Goal: Transaction & Acquisition: Purchase product/service

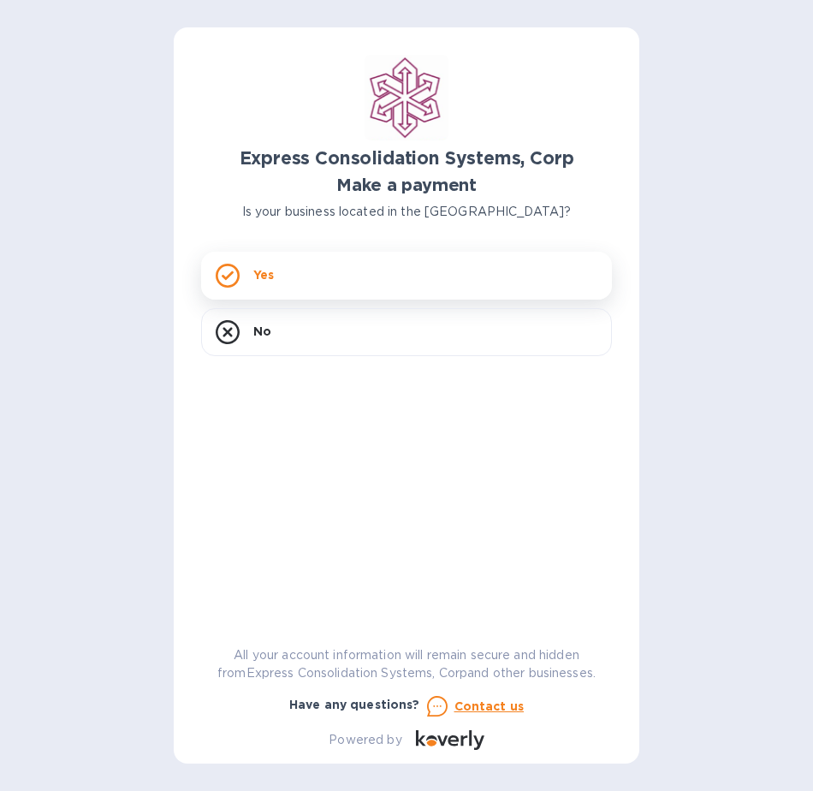
click at [363, 276] on div "Yes" at bounding box center [406, 276] width 411 height 48
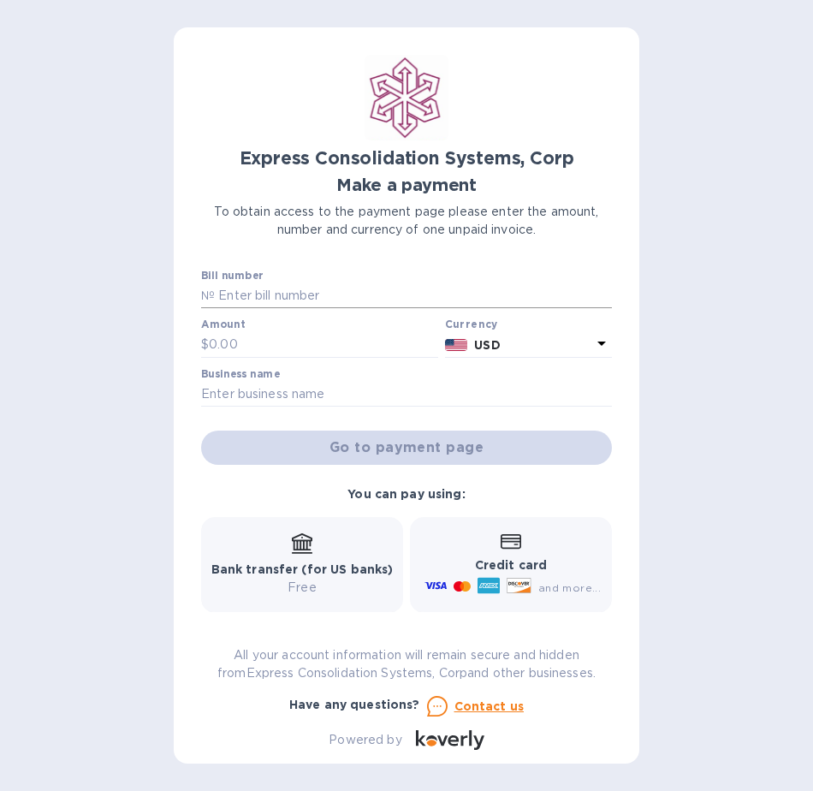
click at [372, 294] on input "text" at bounding box center [413, 296] width 397 height 26
click at [371, 299] on input "text" at bounding box center [413, 296] width 397 height 26
paste input "20-10-14388-01"
type input "20-10-14388-01"
click at [318, 339] on input "text" at bounding box center [323, 345] width 229 height 26
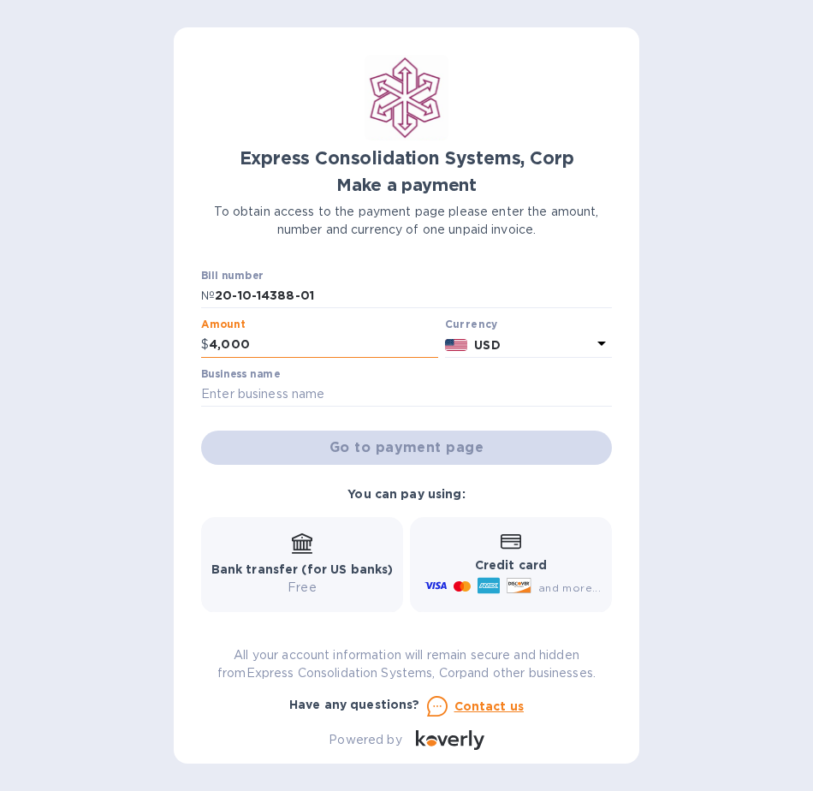
click at [228, 341] on input "4,000" at bounding box center [323, 345] width 229 height 26
type input "4,000"
click at [312, 396] on input "text" at bounding box center [406, 395] width 411 height 26
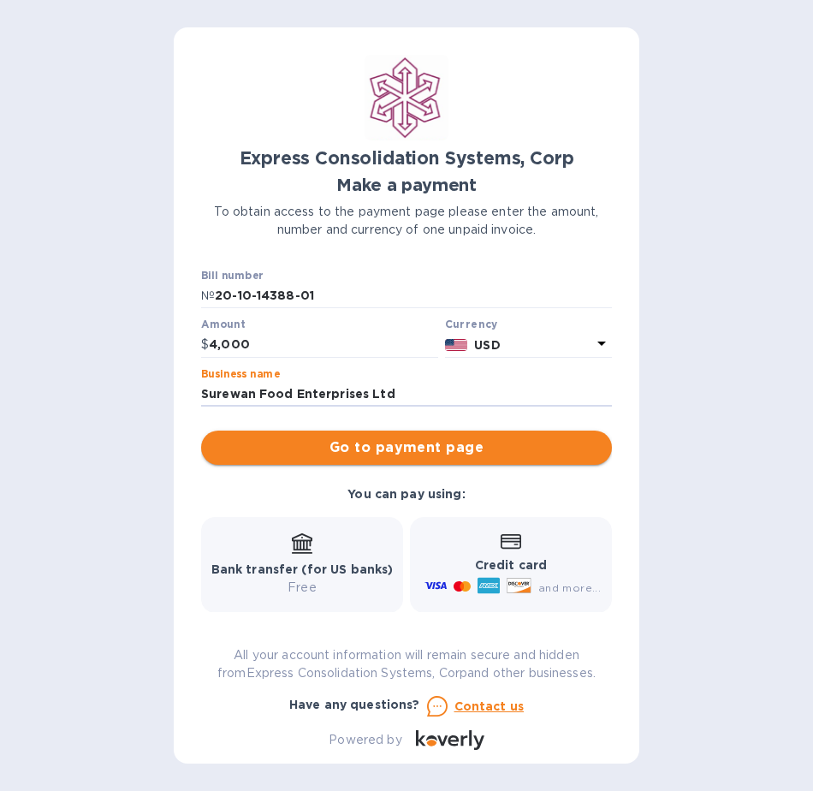
type input "Surewan Food Enterprises Ltd"
click at [379, 453] on span "Go to payment page" at bounding box center [407, 448] width 384 height 21
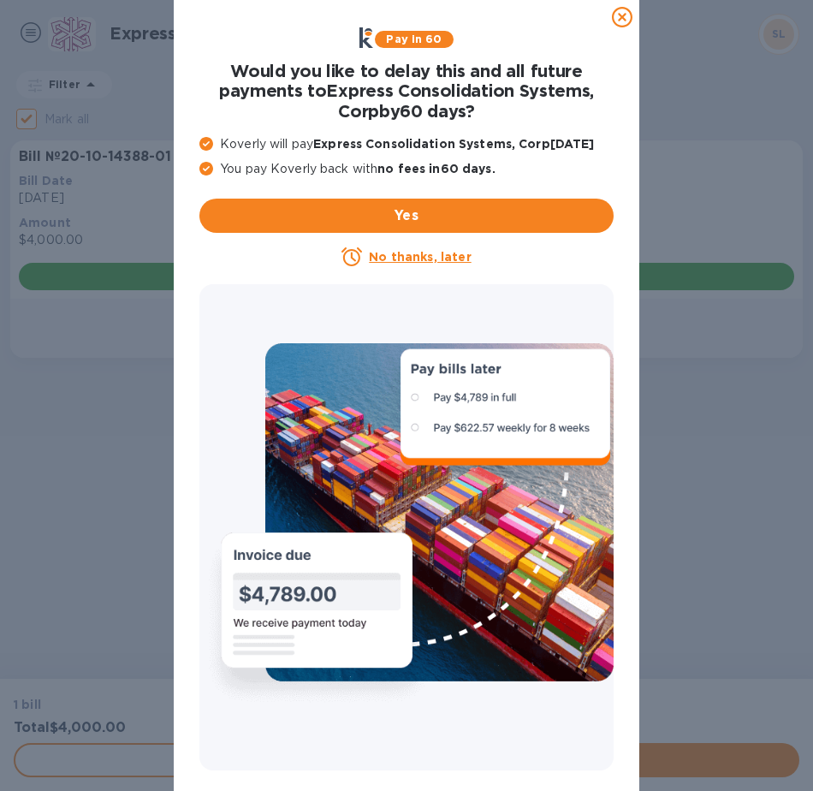
click at [620, 19] on icon at bounding box center [622, 17] width 21 height 21
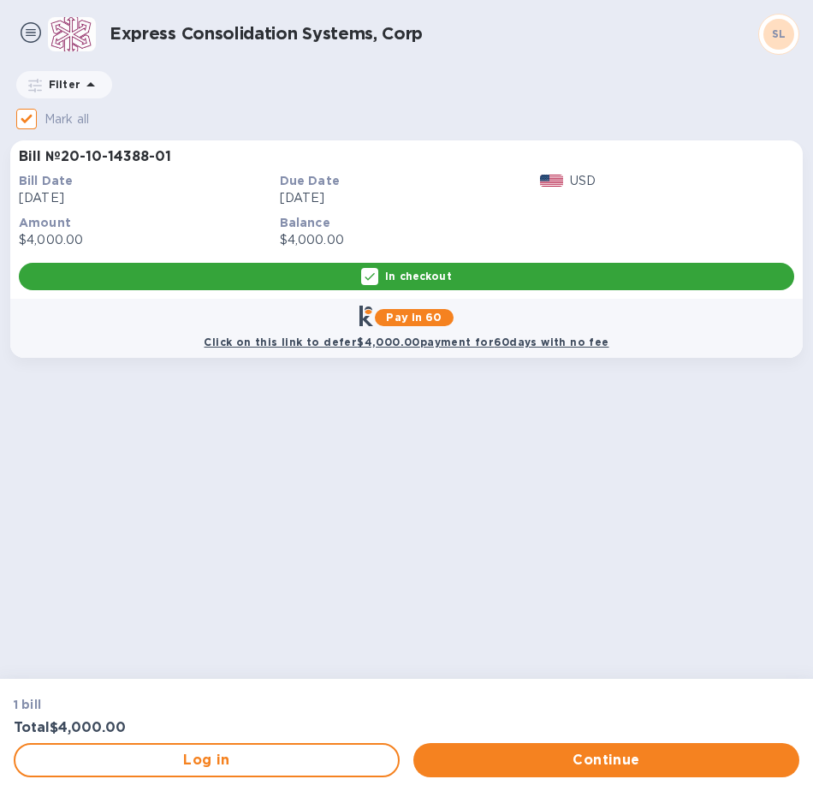
click at [585, 265] on div "In checkout" at bounding box center [407, 276] width 776 height 27
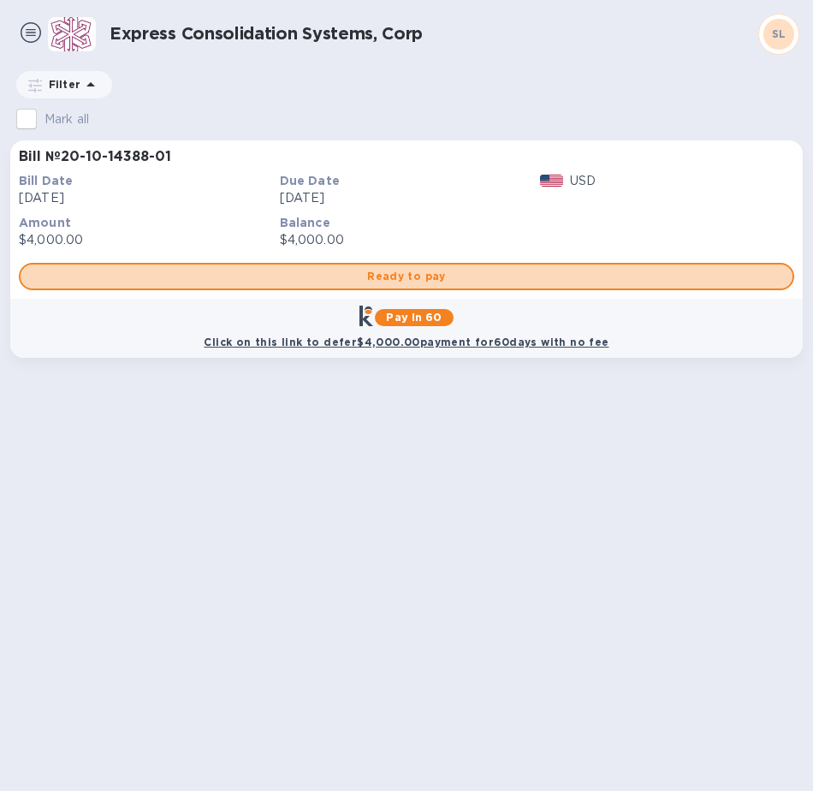
click at [585, 266] on span "Ready to pay" at bounding box center [406, 276] width 745 height 21
checkbox input "true"
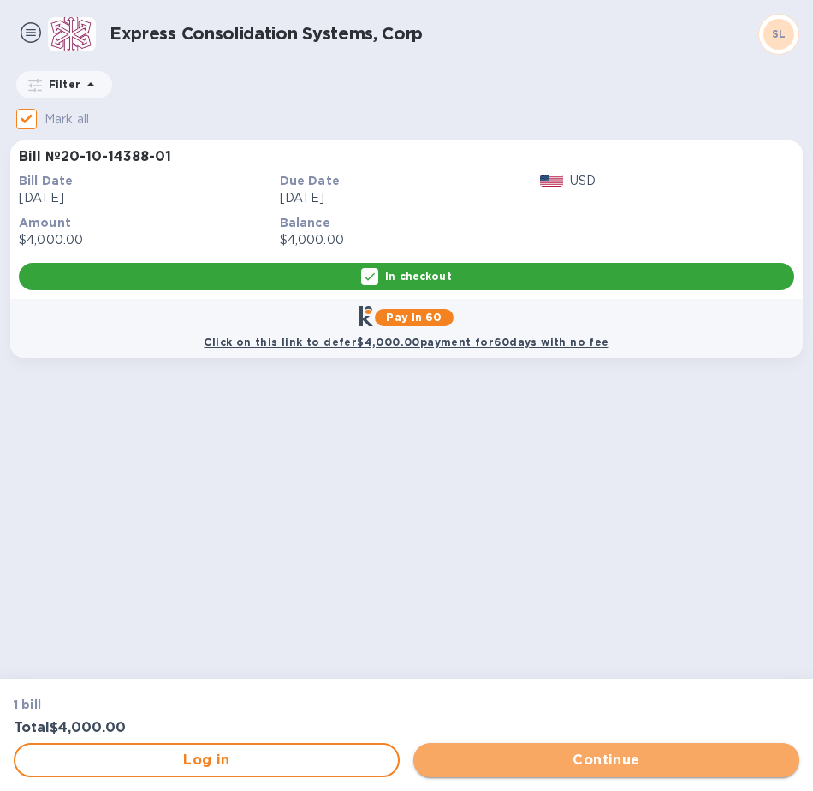
click at [559, 767] on span "Continue" at bounding box center [606, 760] width 359 height 21
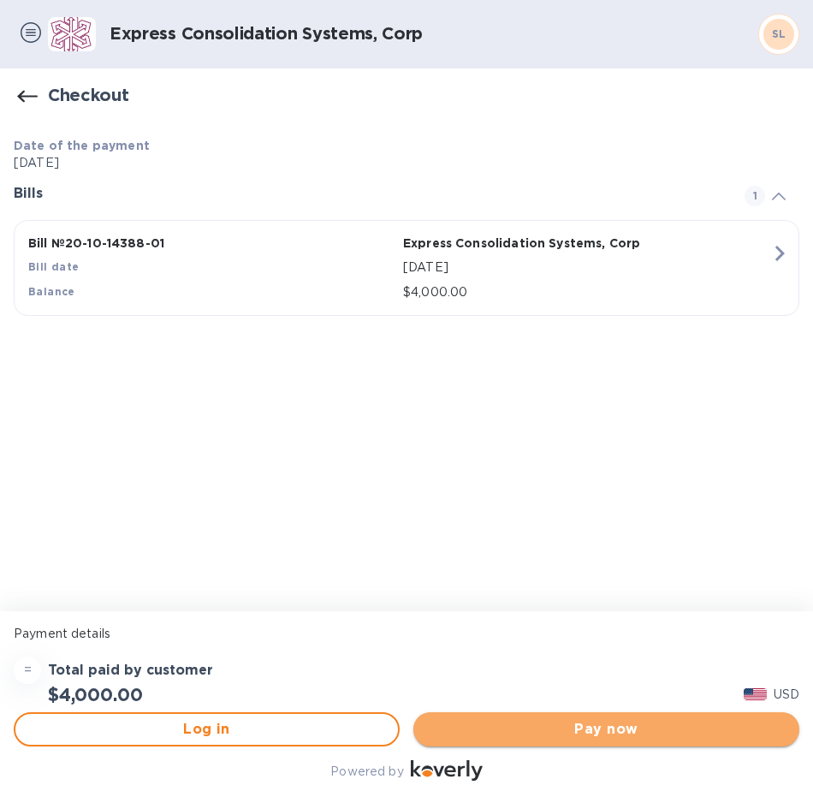
click at [550, 719] on span "Pay now" at bounding box center [606, 729] width 359 height 21
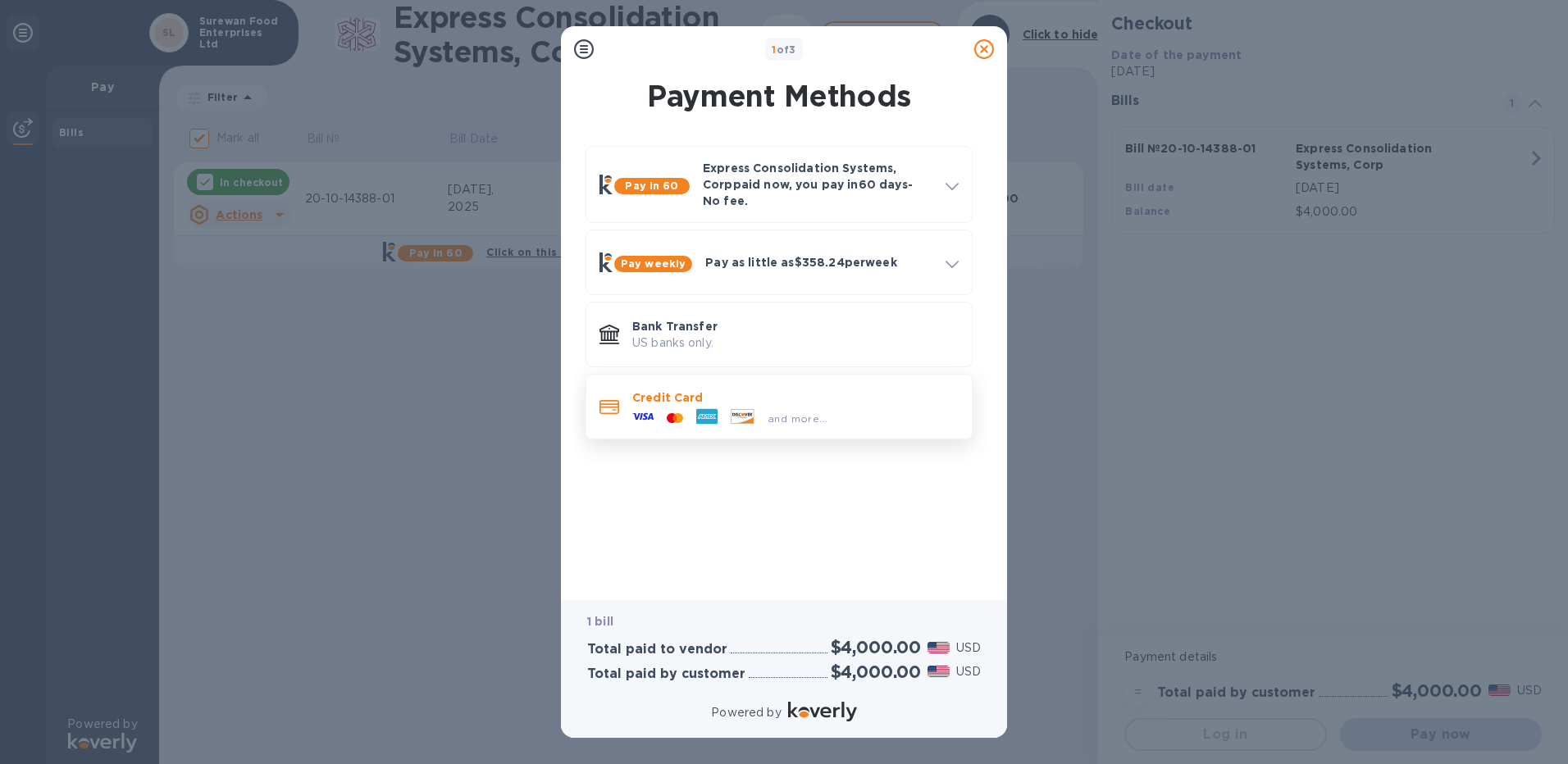
click at [779, 406] on div "and more..." at bounding box center [795, 415] width 327 height 18
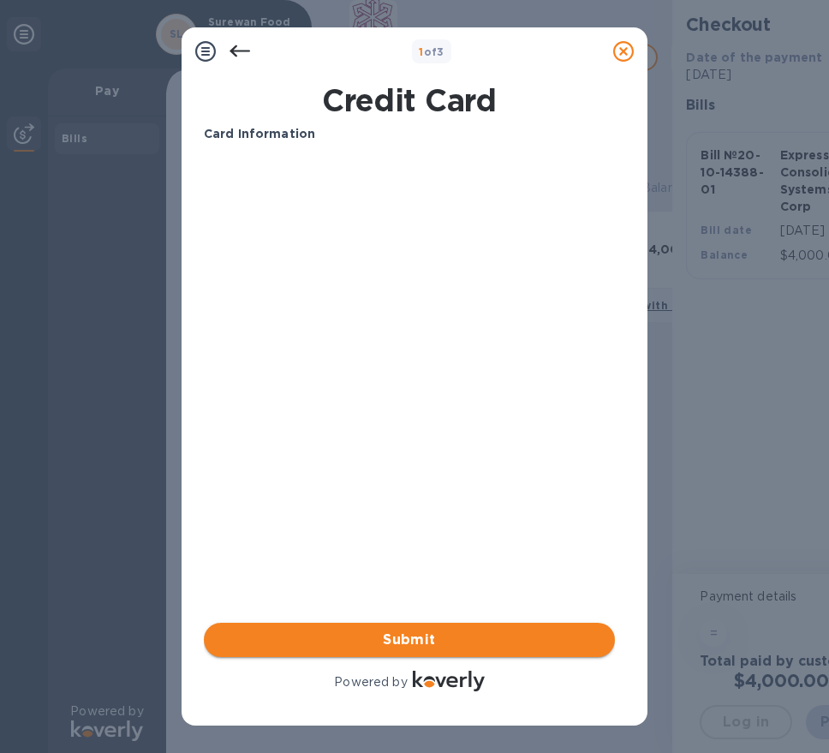
click at [502, 632] on span "Submit" at bounding box center [409, 639] width 384 height 21
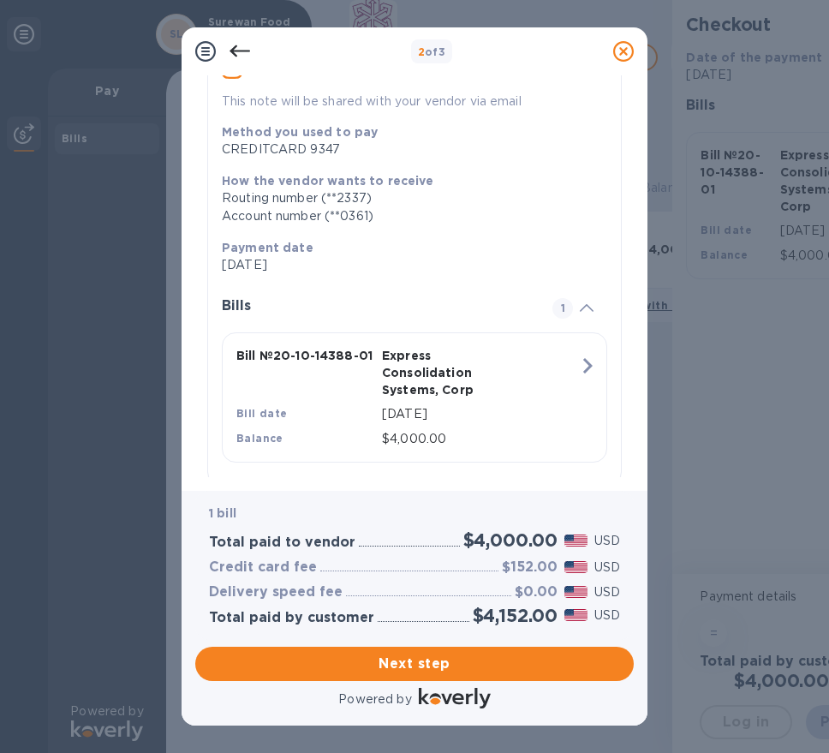
scroll to position [200, 0]
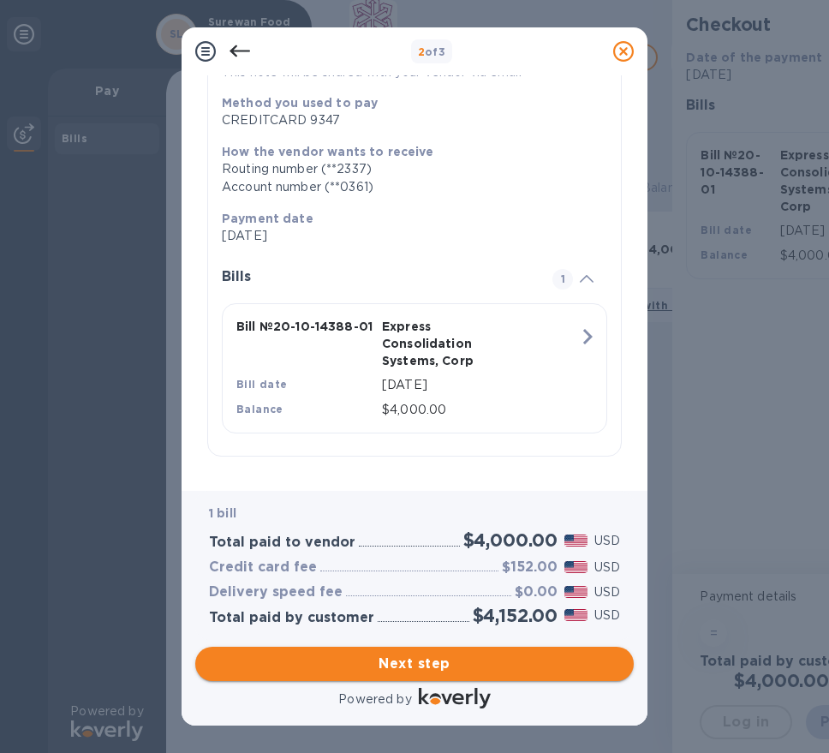
click at [503, 659] on span "Next step" at bounding box center [414, 663] width 411 height 21
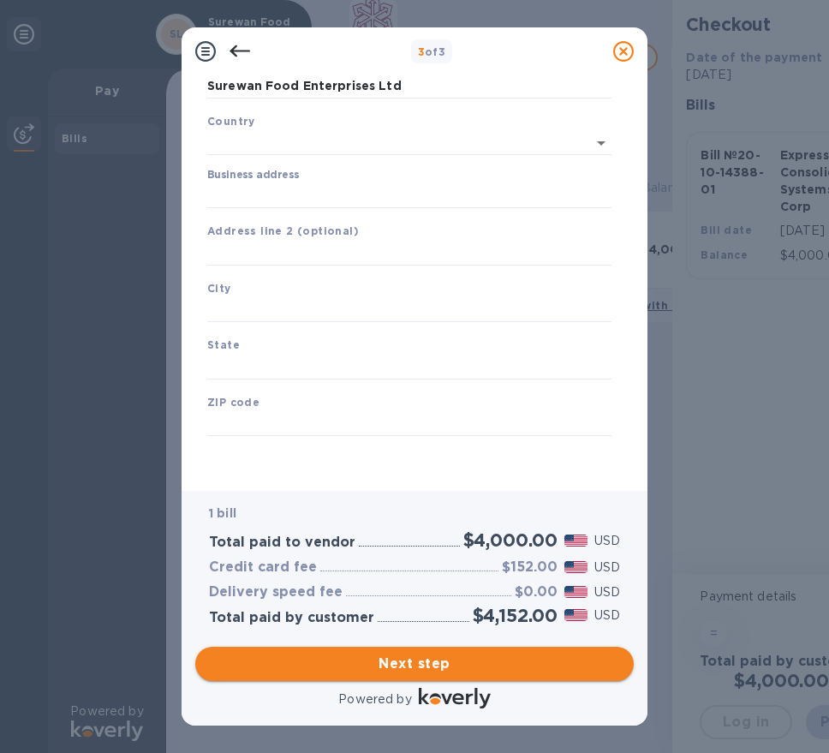
type input "[GEOGRAPHIC_DATA]"
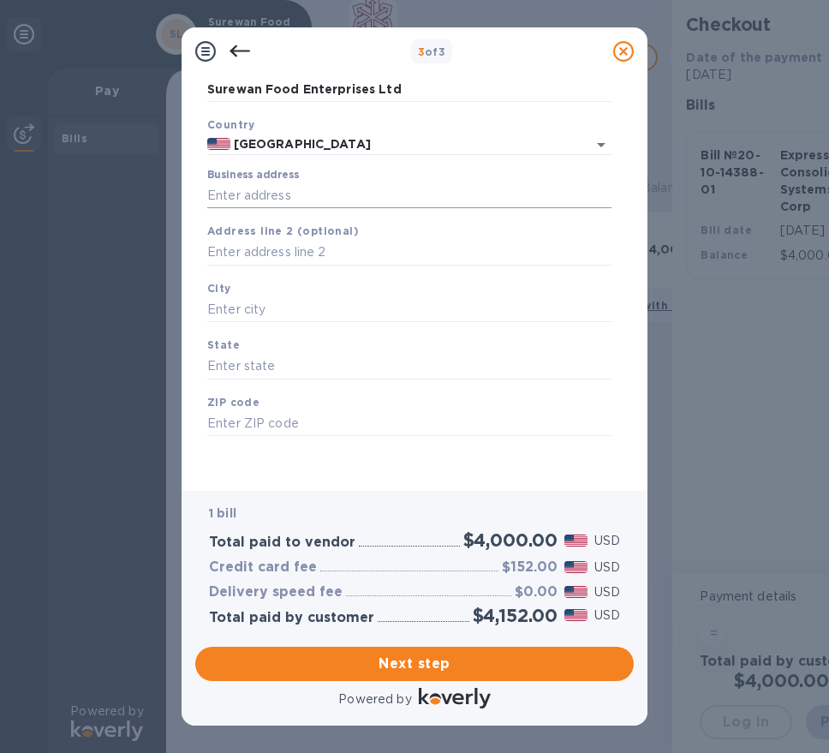
click at [358, 193] on input "Business address" at bounding box center [409, 195] width 404 height 26
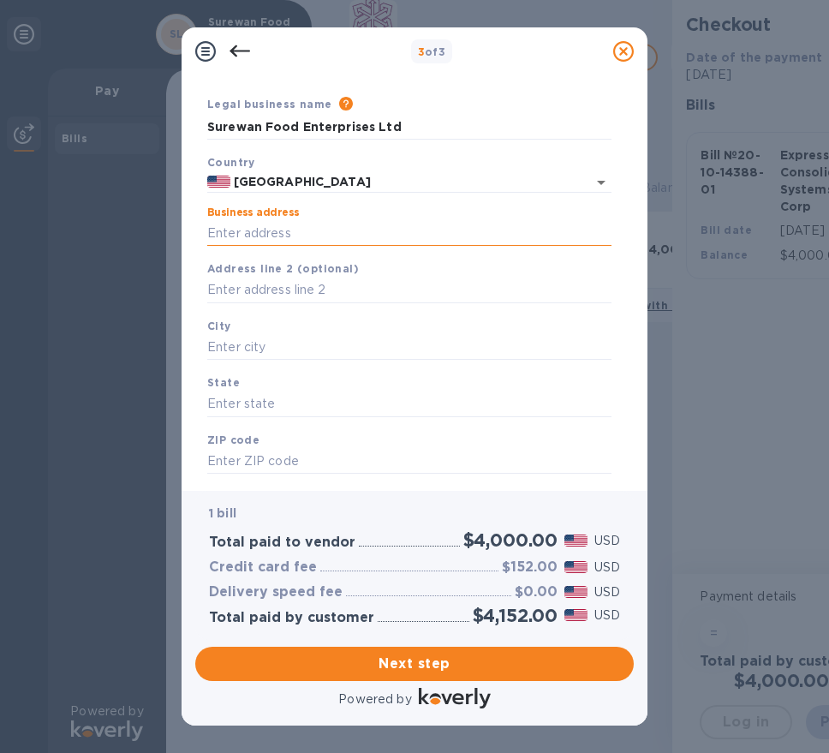
scroll to position [0, 0]
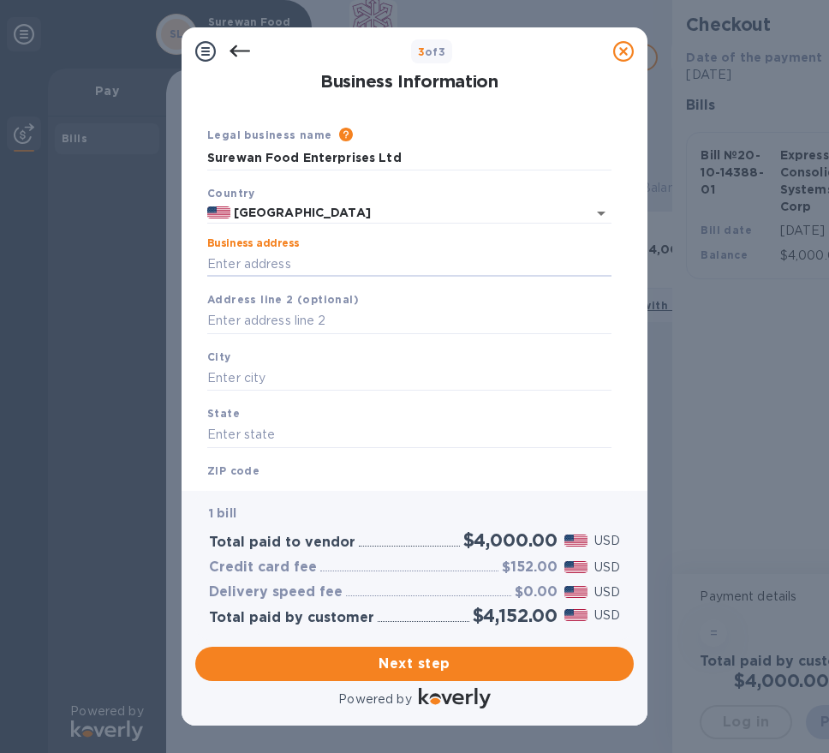
type input "l"
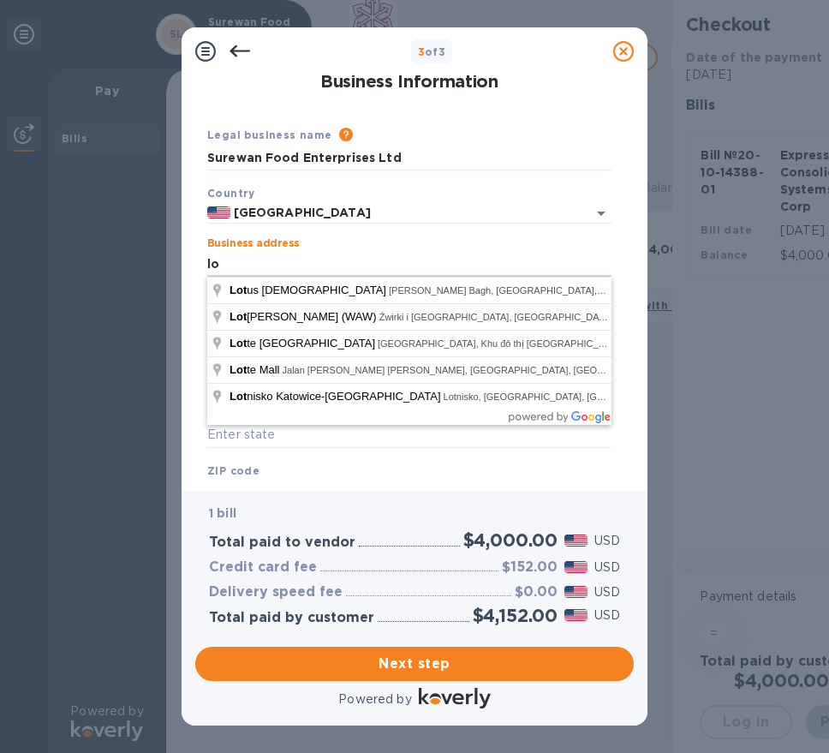
type input "l"
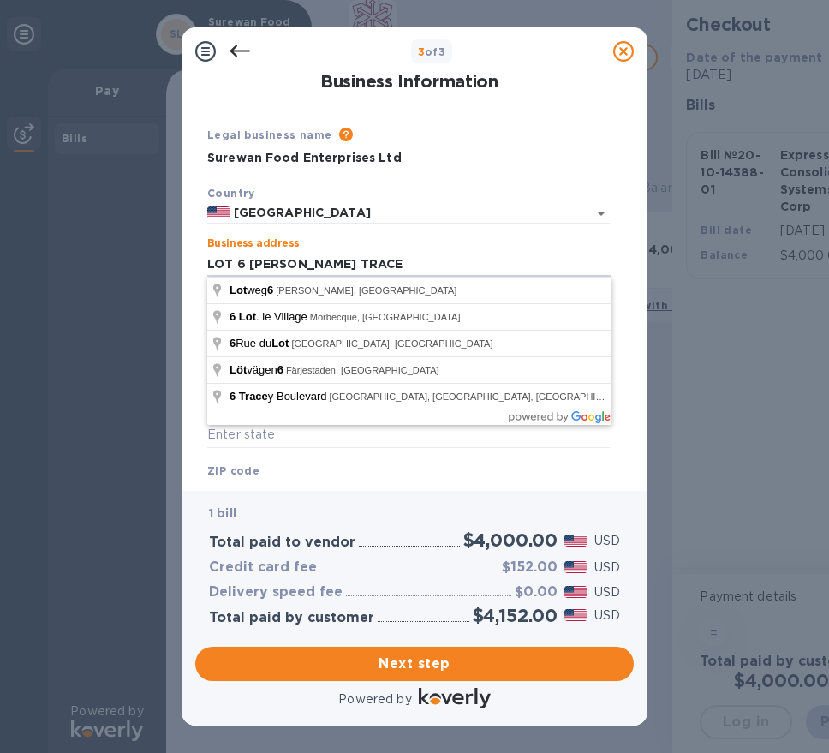
type input "LOT 6 [PERSON_NAME] TRACE"
click at [345, 461] on div "ZIP code" at bounding box center [409, 483] width 418 height 57
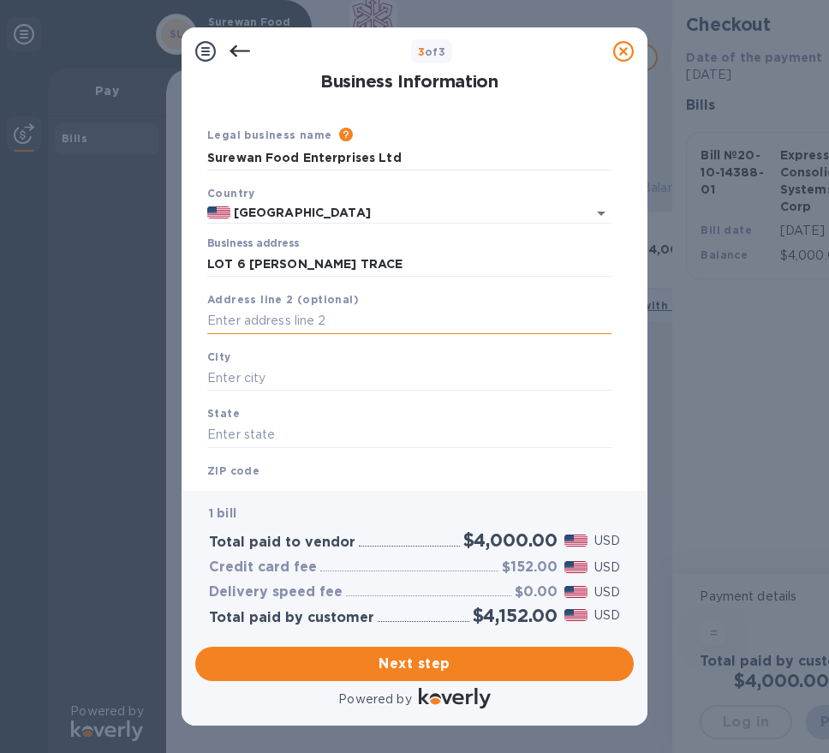
click at [283, 315] on input "text" at bounding box center [409, 321] width 404 height 26
type input "DEBE"
click at [292, 376] on input "text" at bounding box center [409, 379] width 404 height 26
type input "DEBE"
click at [308, 430] on input "text" at bounding box center [409, 435] width 404 height 26
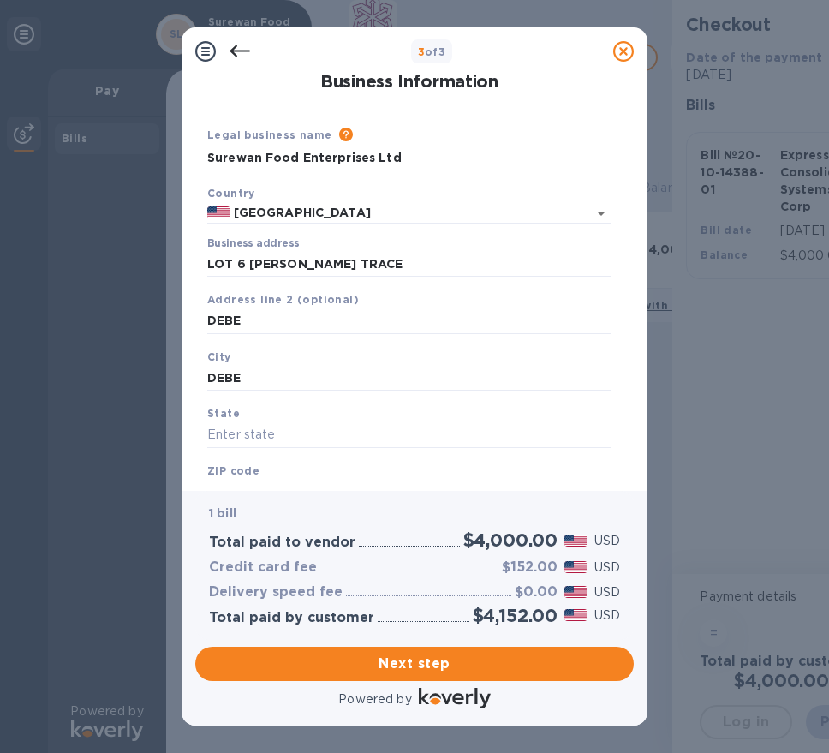
click at [303, 467] on div "ZIP code" at bounding box center [409, 483] width 418 height 57
click at [293, 435] on input "text" at bounding box center [409, 435] width 404 height 26
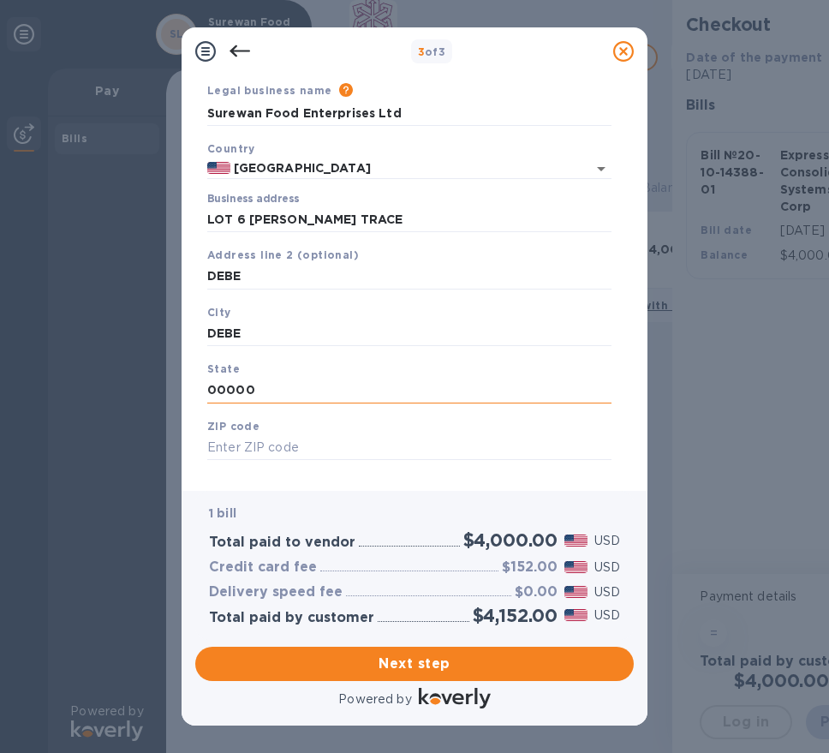
scroll to position [68, 0]
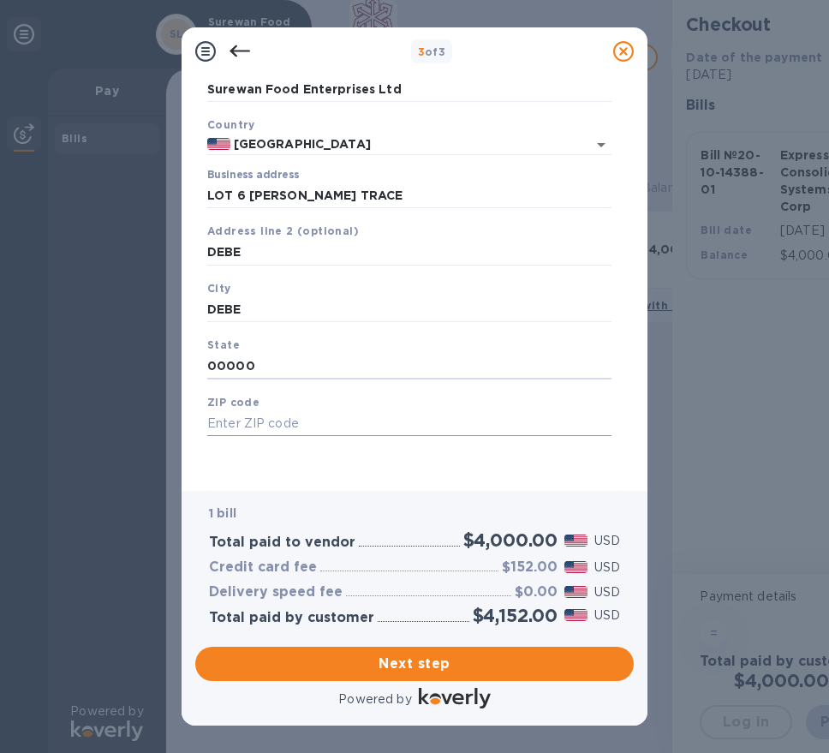
type input "00000"
click at [406, 420] on input "text" at bounding box center [409, 424] width 404 height 26
type input "00000"
drag, startPoint x: 262, startPoint y: 370, endPoint x: 146, endPoint y: 357, distance: 117.1
click at [146, 357] on div "3 of 3 Business Information Legal business name Please provide the legal name t…" at bounding box center [414, 376] width 829 height 753
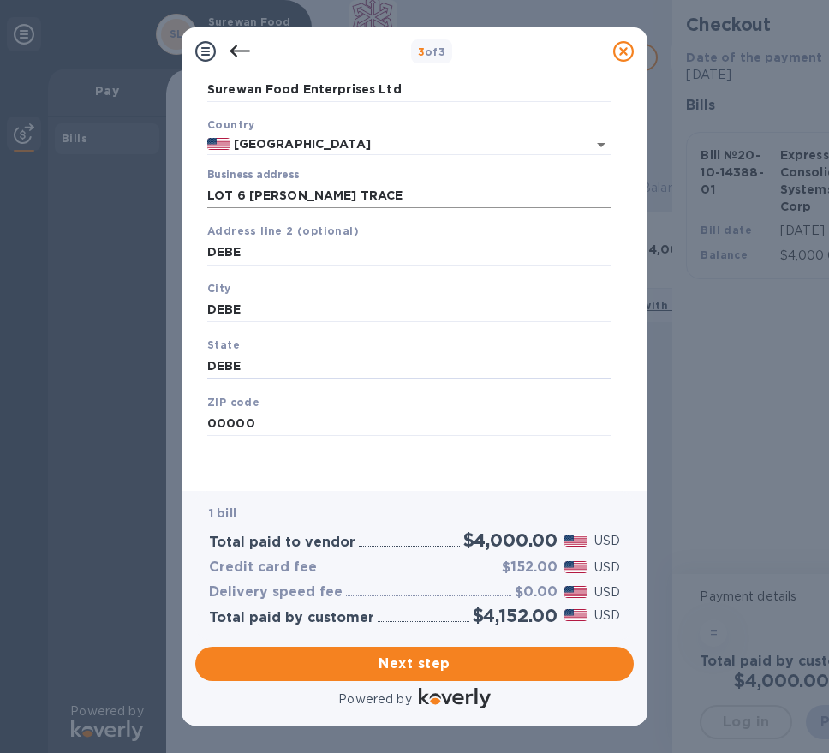
type input "DEBE"
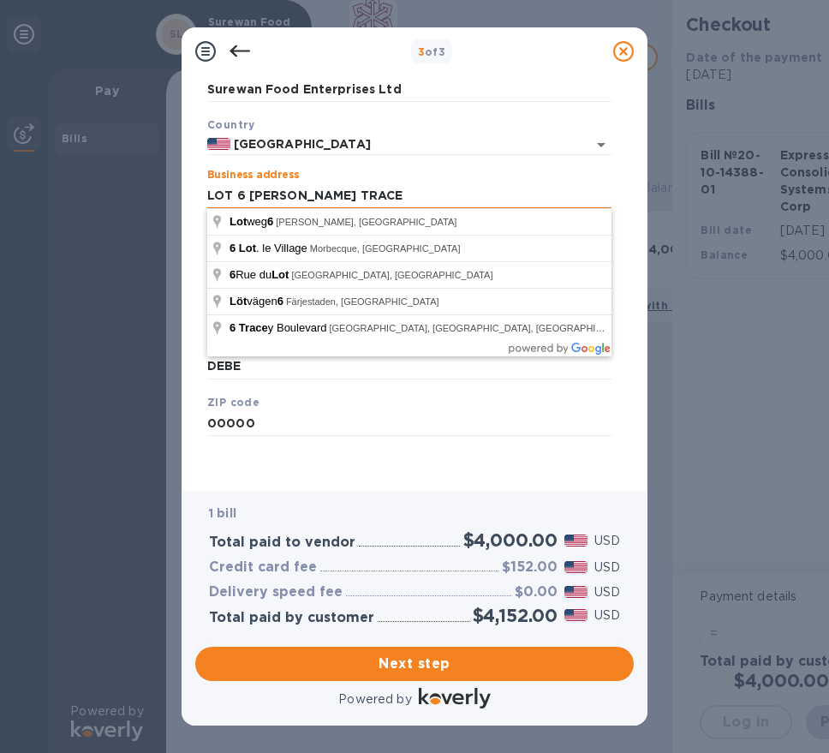
drag, startPoint x: 384, startPoint y: 192, endPoint x: 251, endPoint y: 194, distance: 133.6
click at [251, 194] on input "LOT 6 [PERSON_NAME] TRACE" at bounding box center [409, 195] width 404 height 26
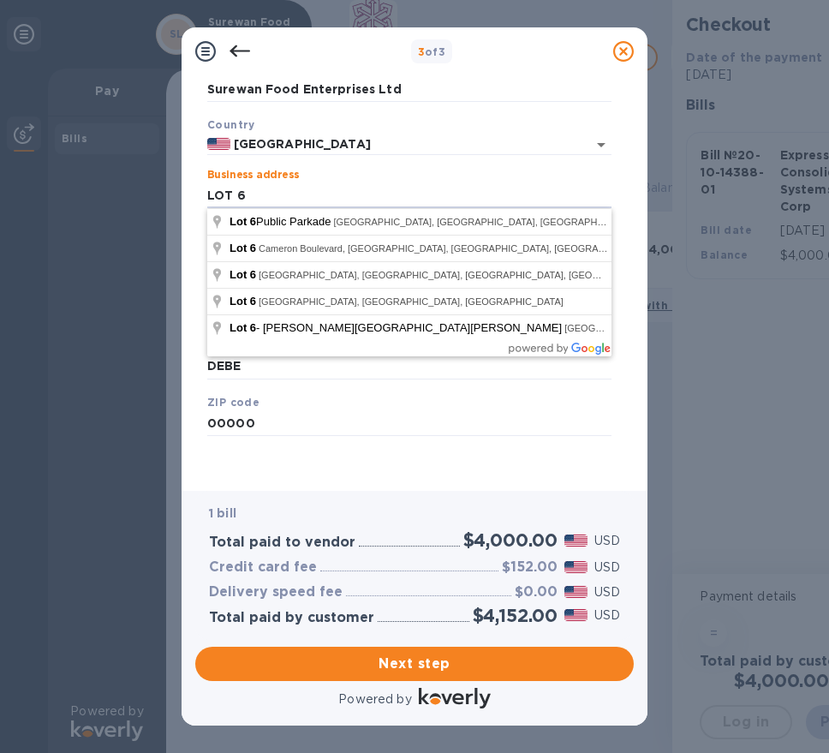
type input "LOT 6"
click at [404, 446] on div "Save" at bounding box center [409, 450] width 418 height 14
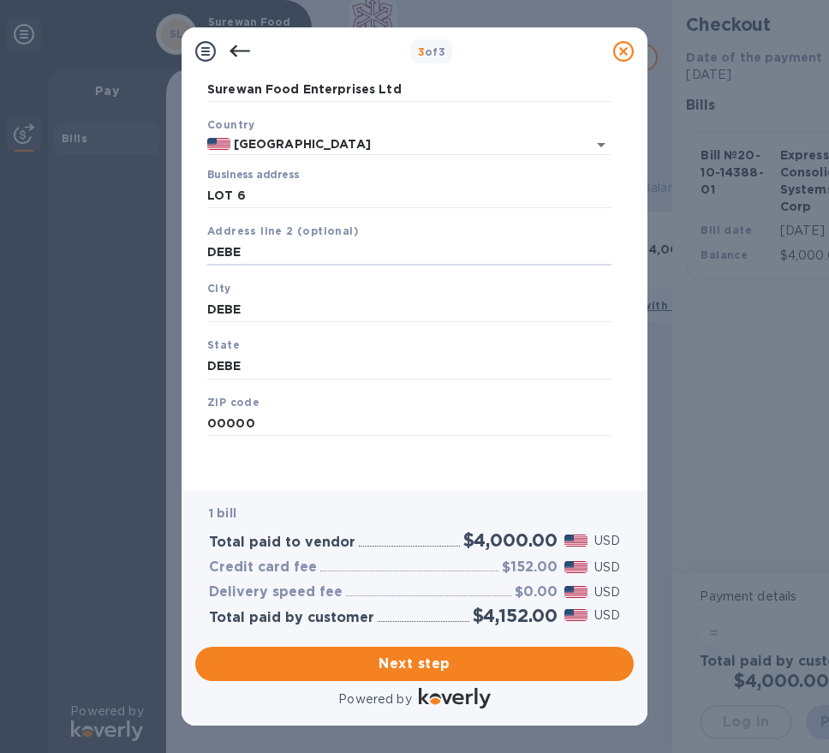
drag, startPoint x: 275, startPoint y: 255, endPoint x: 103, endPoint y: 236, distance: 173.1
click at [103, 236] on div "3 of 3 Business Information Legal business name Please provide the legal name t…" at bounding box center [414, 376] width 829 height 753
paste input "[PERSON_NAME]"
type input "[PERSON_NAME] TRACE"
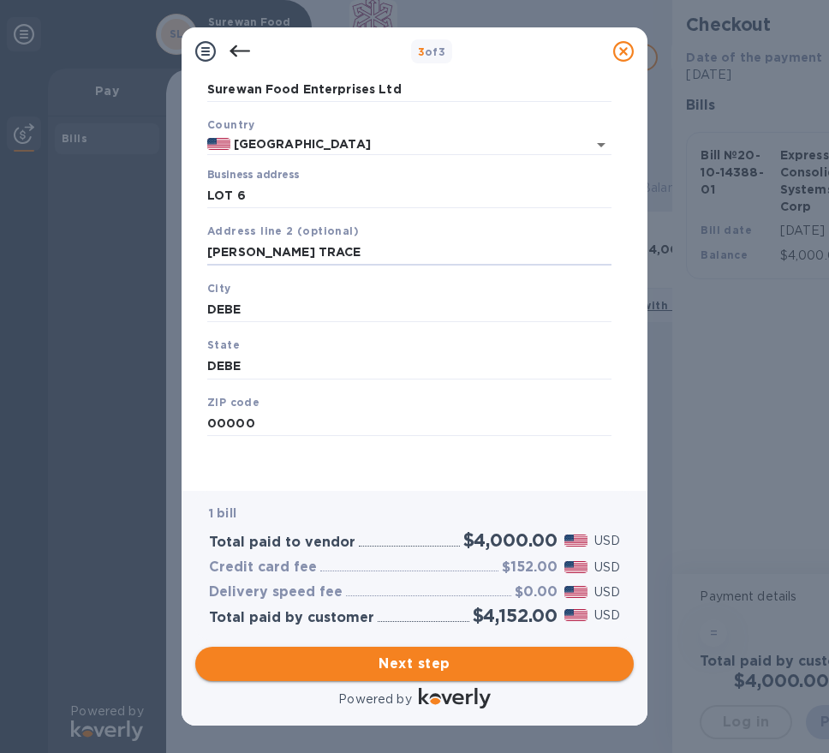
click at [446, 657] on span "Next step" at bounding box center [414, 663] width 411 height 21
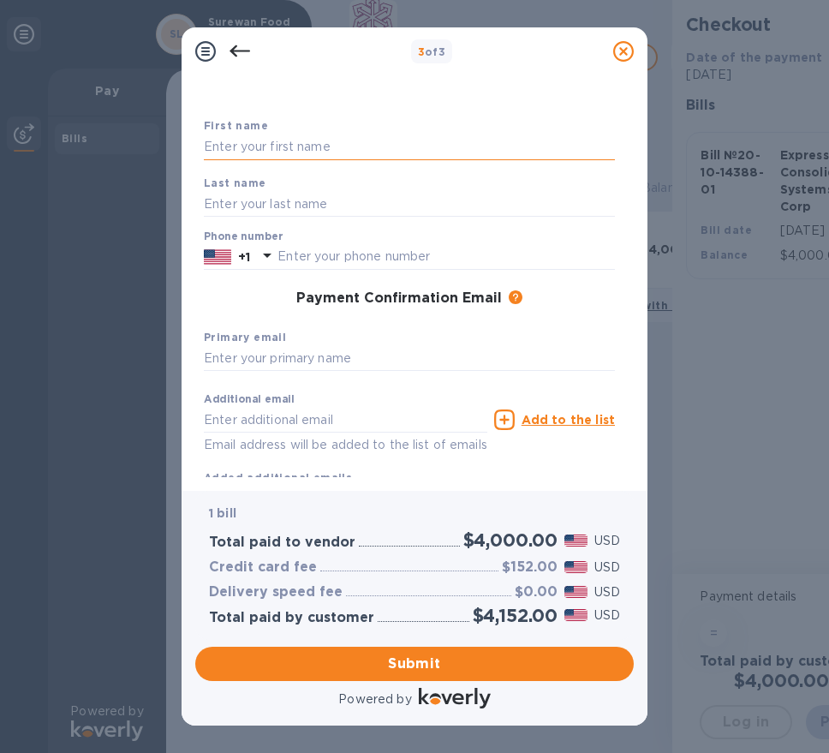
click at [346, 141] on input "text" at bounding box center [409, 147] width 411 height 26
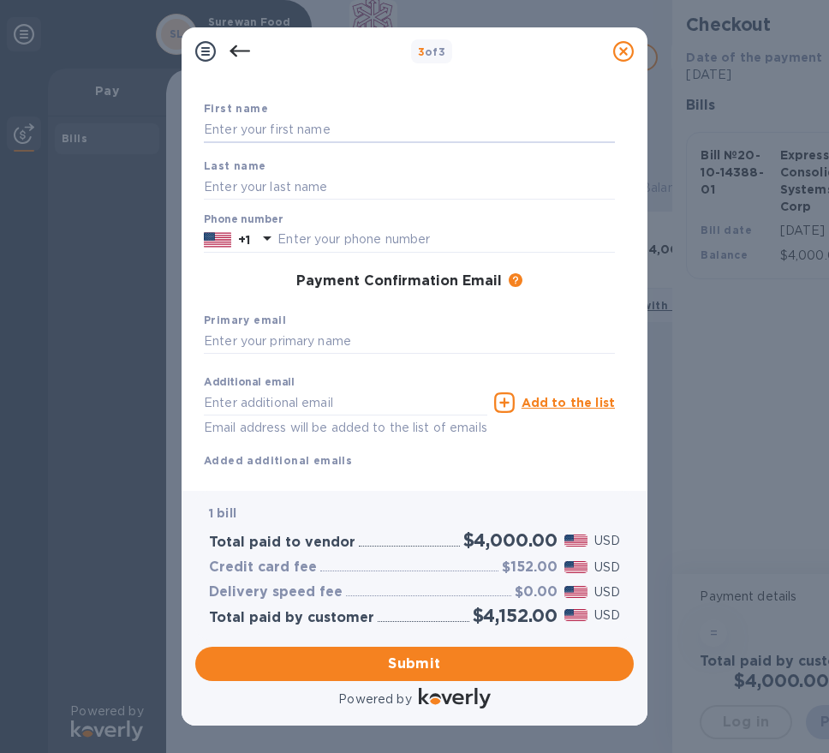
scroll to position [0, 0]
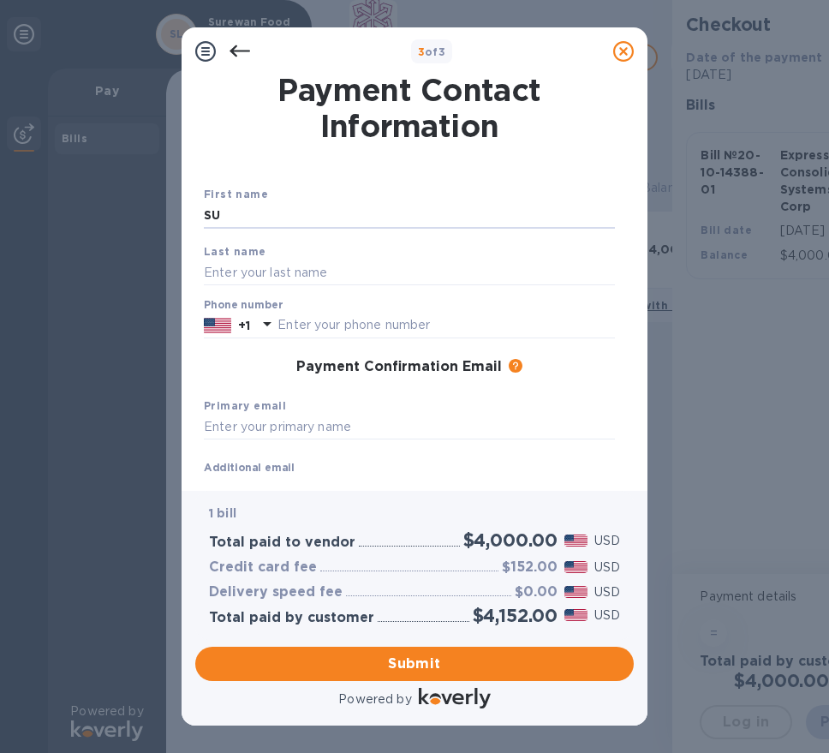
type input "S"
type input "[PERSON_NAME]"
type input "SIEWCHAN"
click at [426, 330] on input "text" at bounding box center [445, 326] width 337 height 26
type input "8682213425"
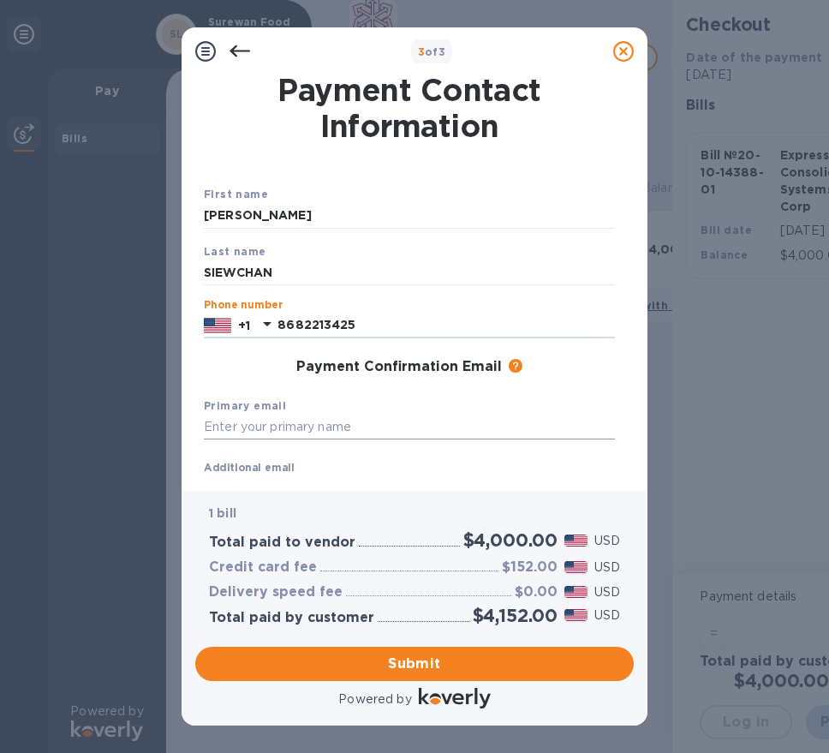
click at [392, 432] on input "text" at bounding box center [409, 427] width 411 height 26
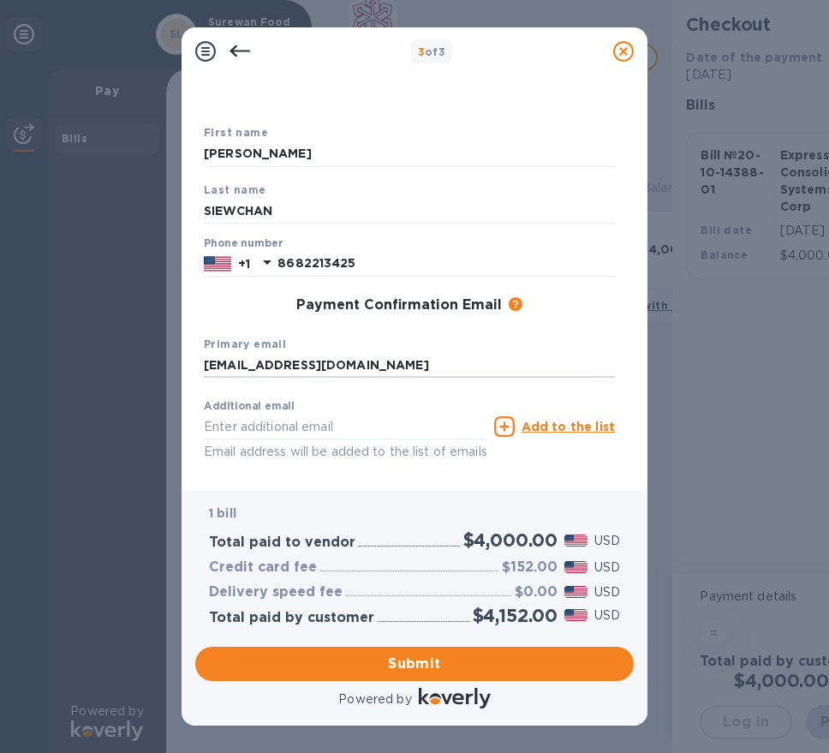
scroll to position [125, 0]
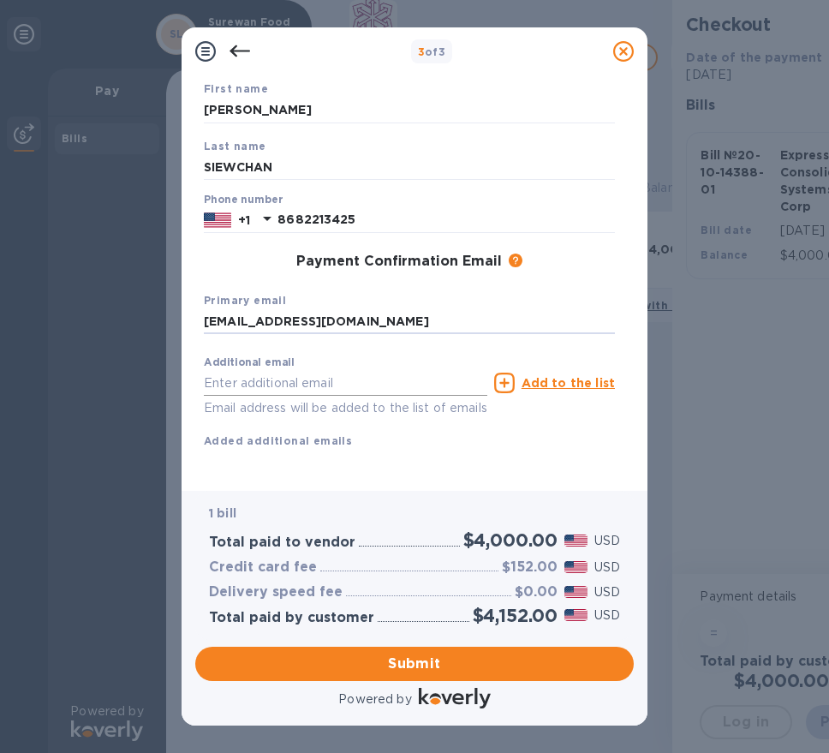
type input "[EMAIL_ADDRESS][DOMAIN_NAME]"
click at [282, 370] on input "text" at bounding box center [345, 383] width 283 height 26
type input "[EMAIL_ADDRESS][DOMAIN_NAME]"
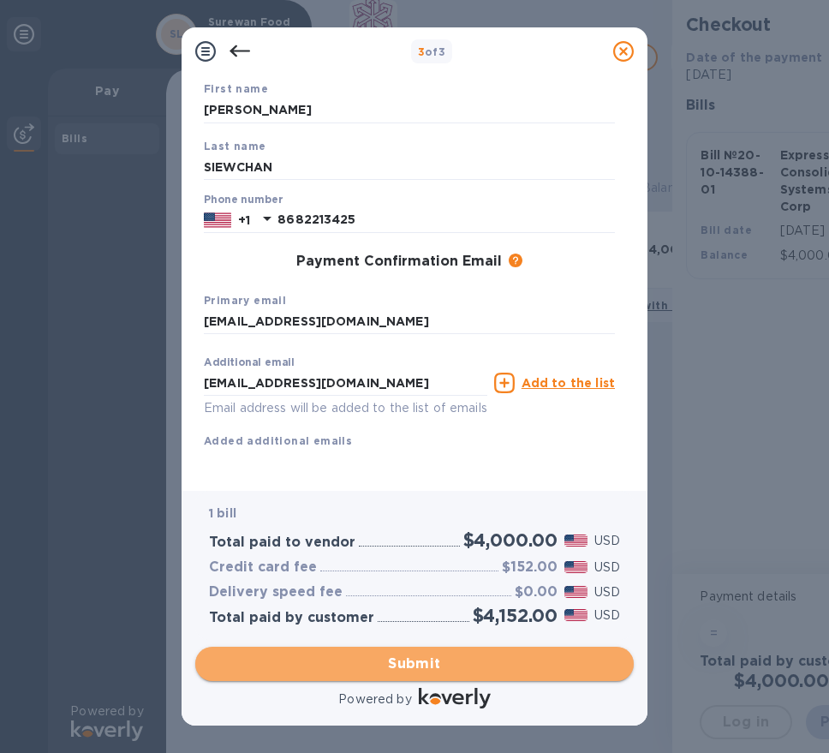
click at [435, 667] on span "Submit" at bounding box center [414, 663] width 411 height 21
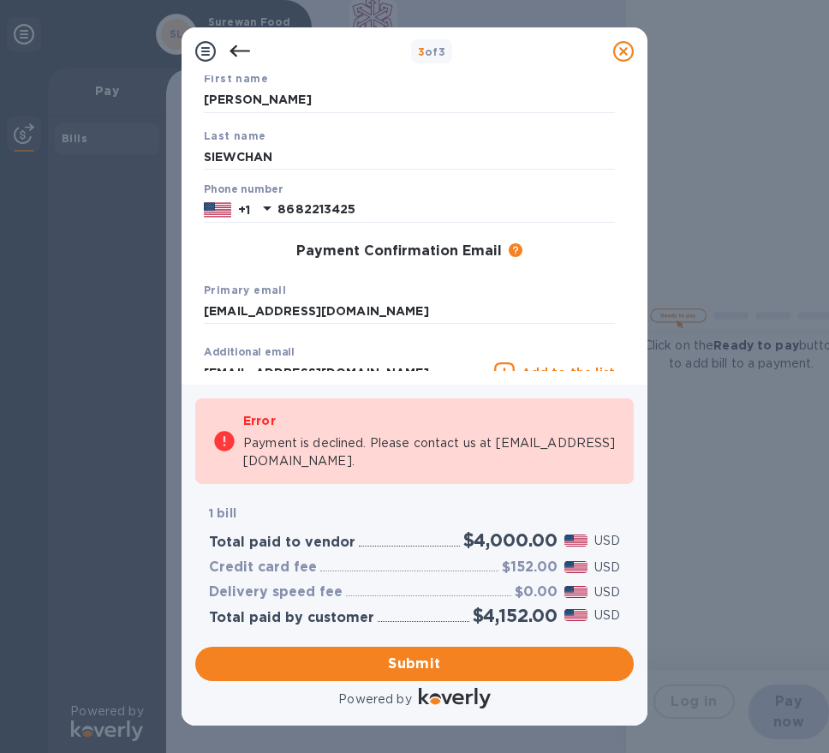
scroll to position [0, 0]
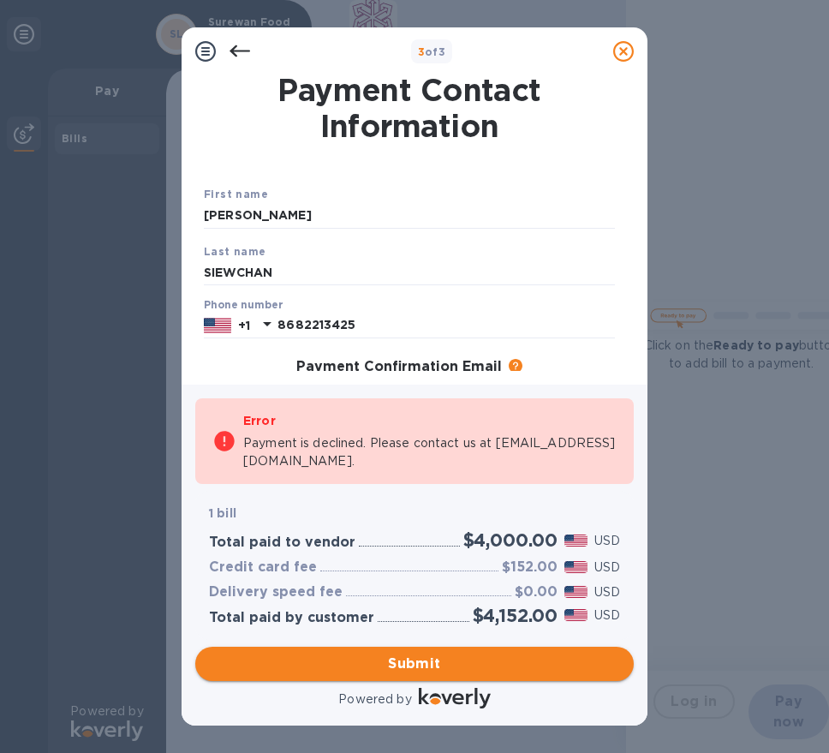
click at [557, 655] on span "Submit" at bounding box center [414, 663] width 411 height 21
click at [235, 53] on icon at bounding box center [239, 51] width 21 height 12
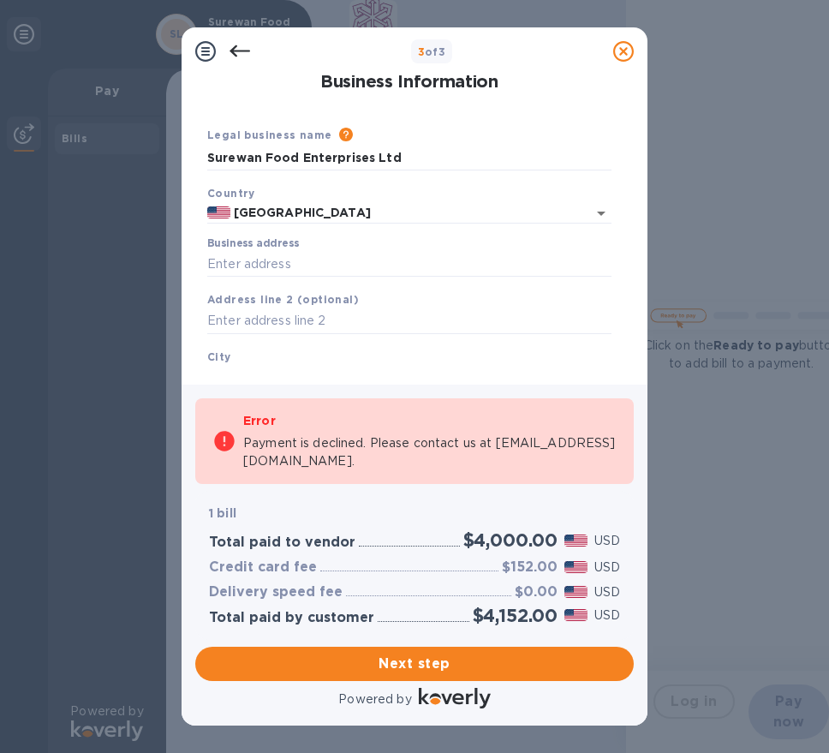
click at [235, 56] on icon at bounding box center [239, 51] width 21 height 12
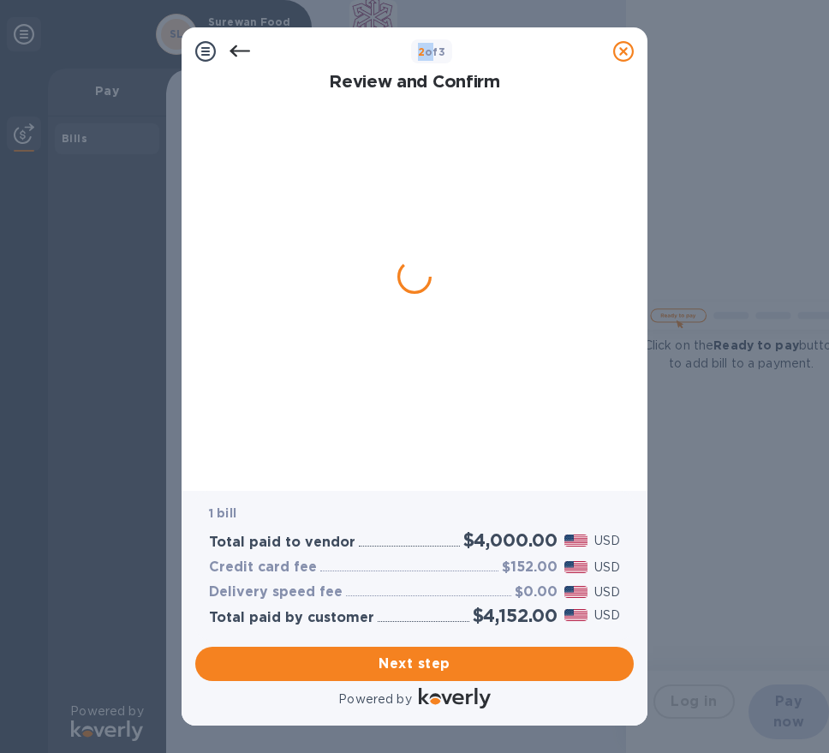
click at [235, 56] on icon at bounding box center [239, 51] width 21 height 12
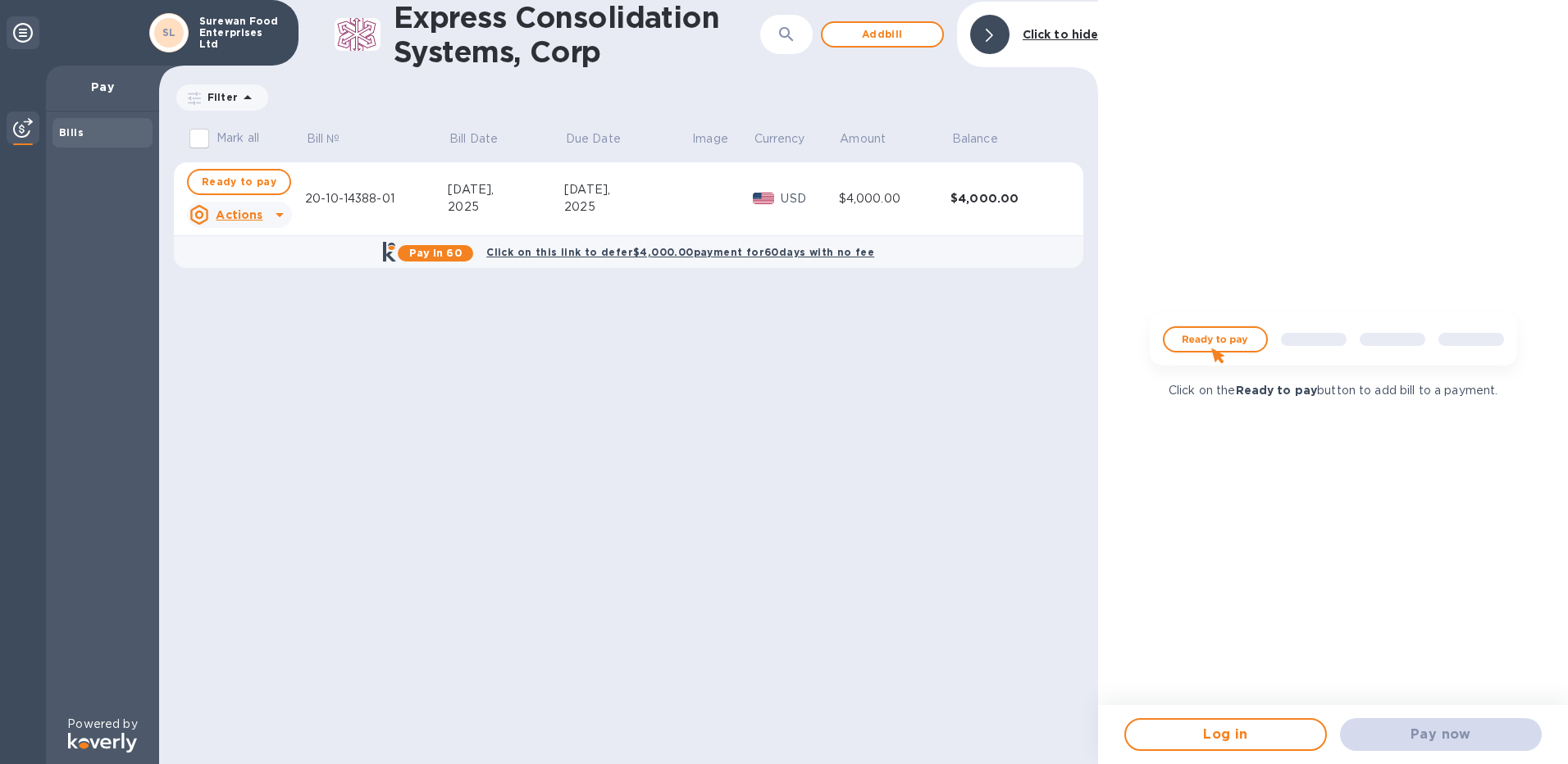
click at [779, 191] on div "$4,000.00" at bounding box center [1006, 198] width 112 height 16
click at [248, 182] on span "Ready to pay" at bounding box center [239, 182] width 75 height 20
checkbox input "true"
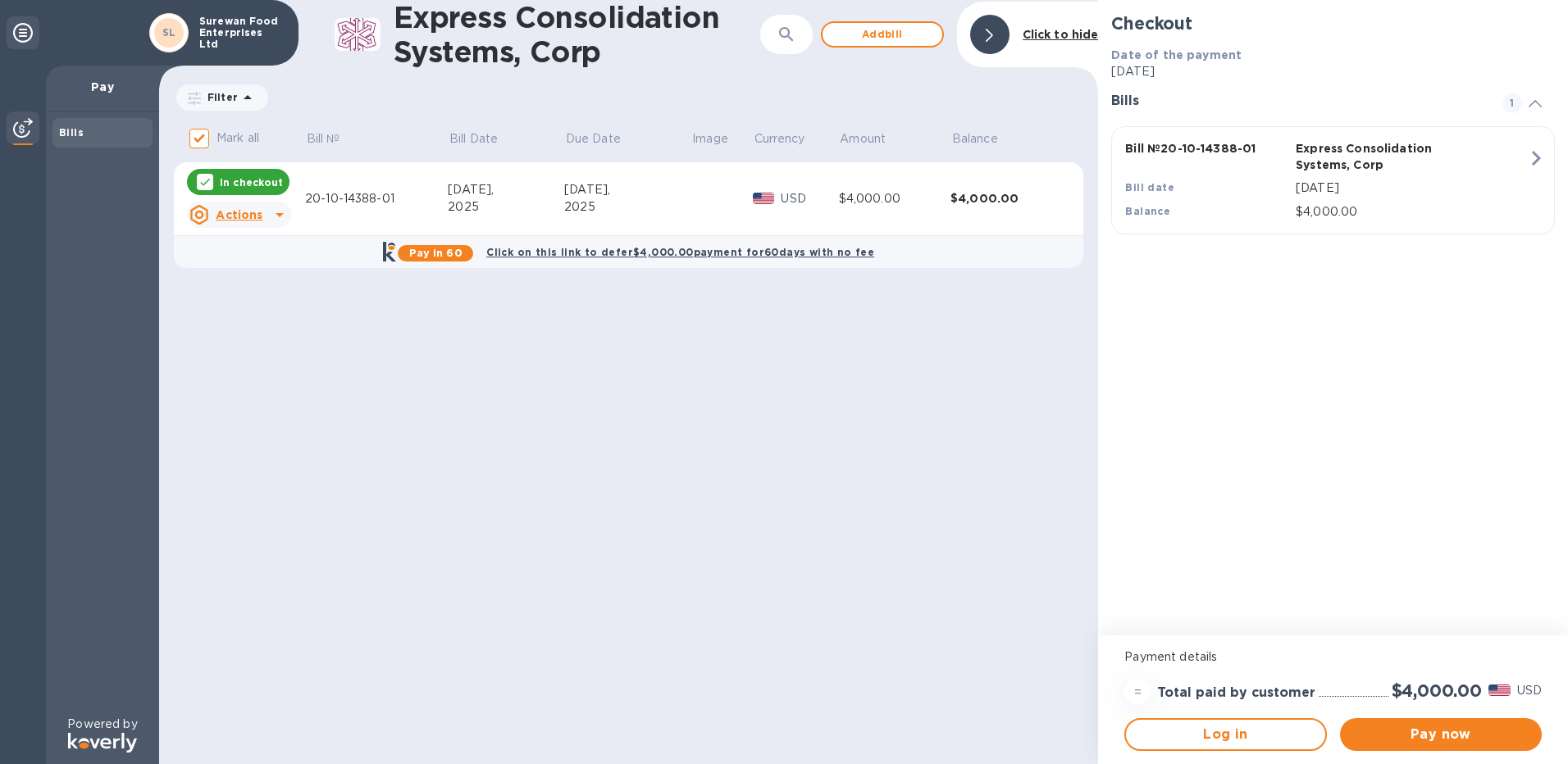
click at [626, 255] on b "Click on this link to defer $4,000.00 payment for 60 days with no fee" at bounding box center [680, 252] width 388 height 12
click at [779, 196] on div "$4,000.00" at bounding box center [1006, 198] width 112 height 16
click at [235, 215] on u "Actions" at bounding box center [239, 214] width 47 height 13
click at [258, 327] on p "Delete" at bounding box center [253, 321] width 41 height 17
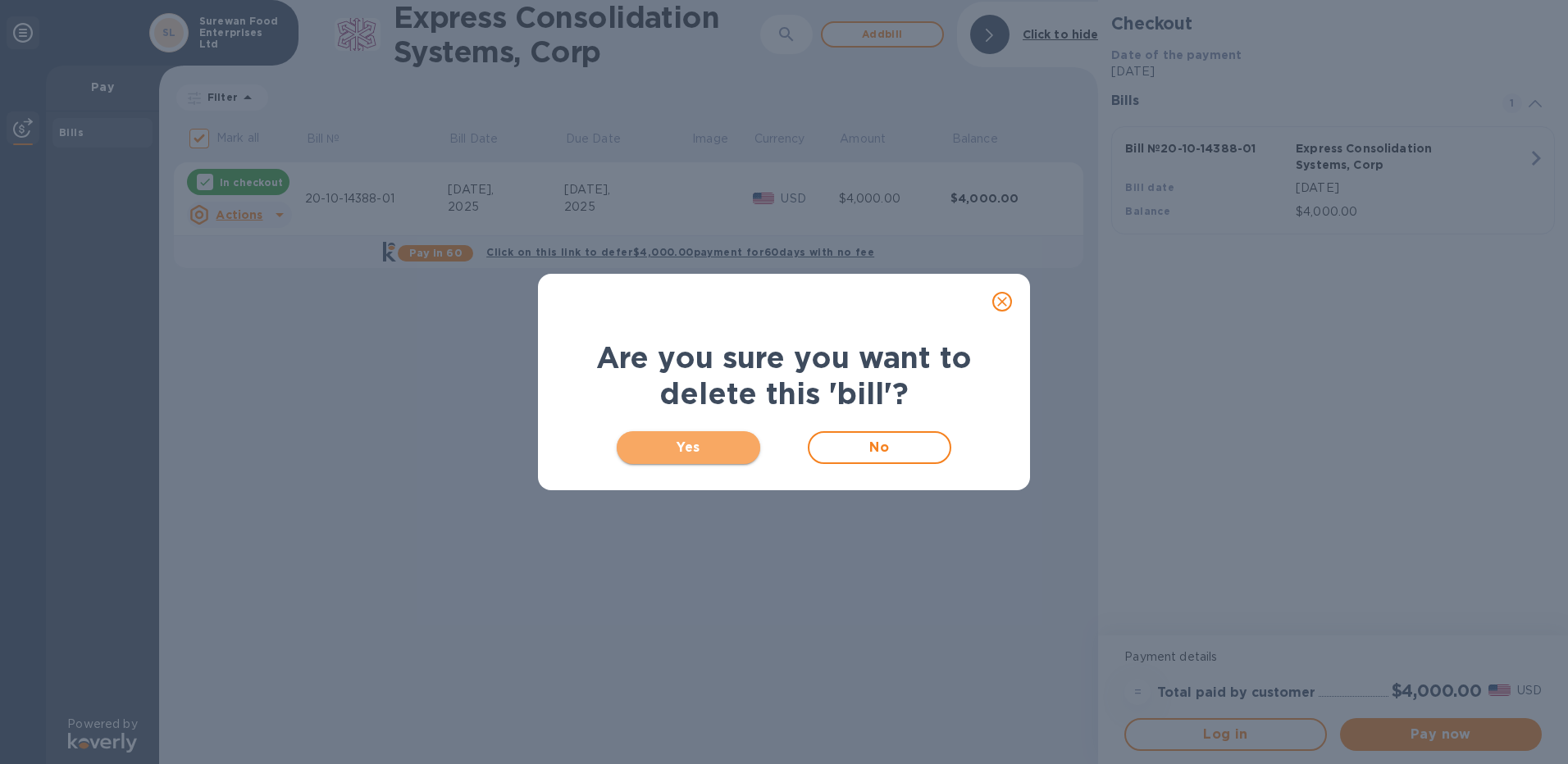
drag, startPoint x: 685, startPoint y: 435, endPoint x: 689, endPoint y: 446, distance: 11.7
click at [686, 437] on button "Yes" at bounding box center [689, 447] width 144 height 33
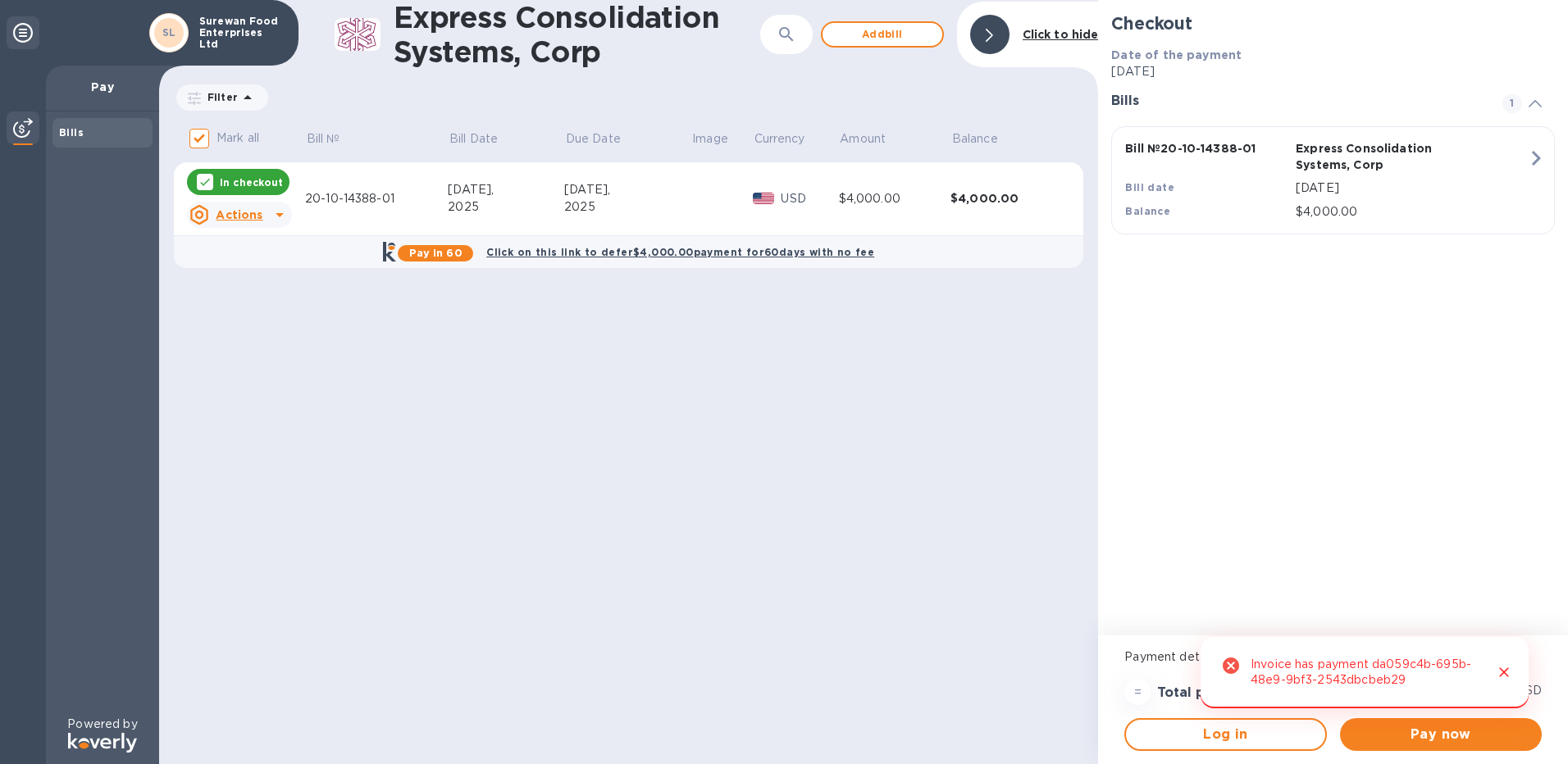
click at [270, 213] on icon at bounding box center [280, 214] width 20 height 20
click at [268, 322] on b "Delete" at bounding box center [253, 321] width 41 height 13
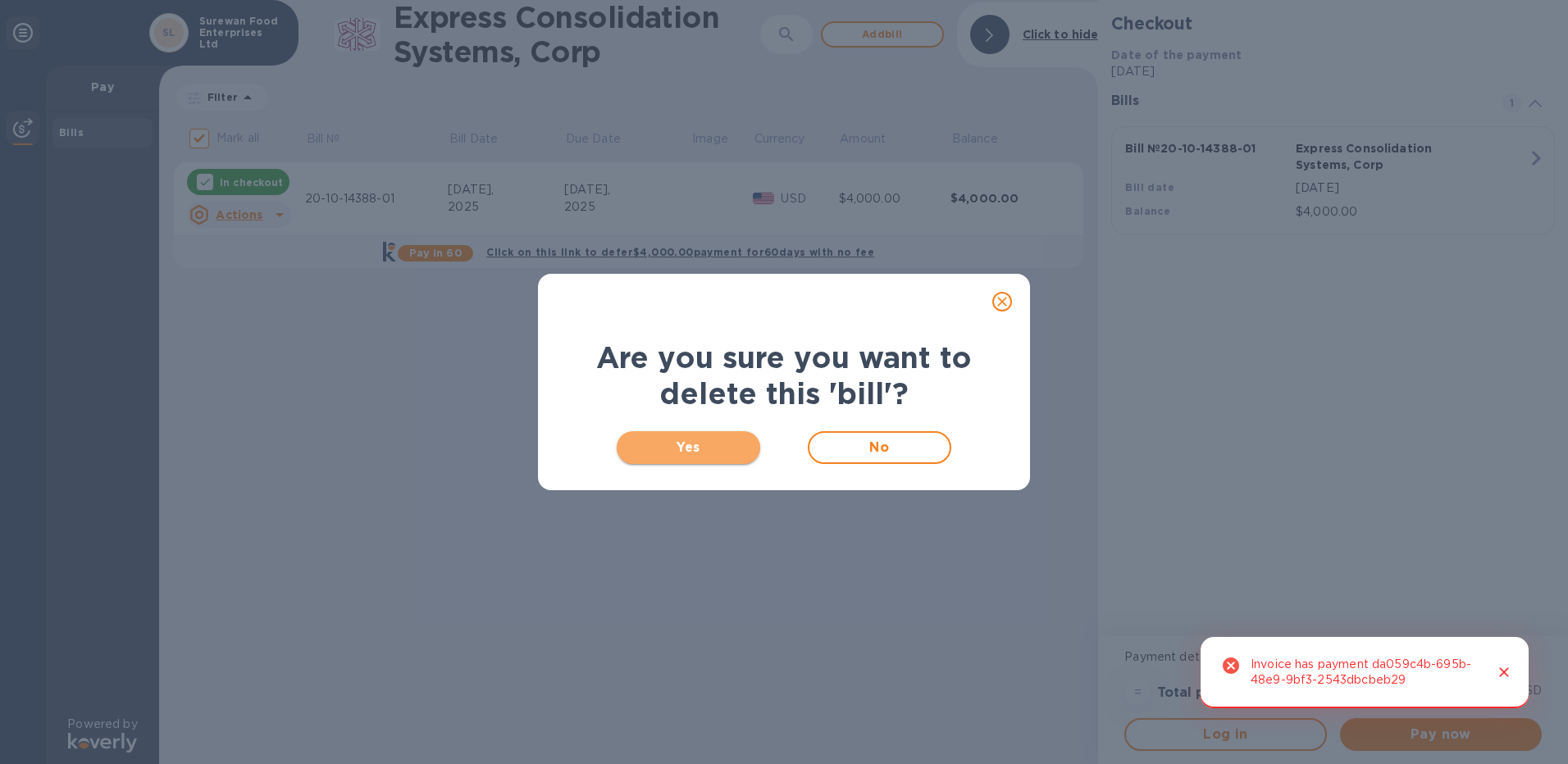
click at [711, 449] on span "Yes" at bounding box center [689, 447] width 117 height 20
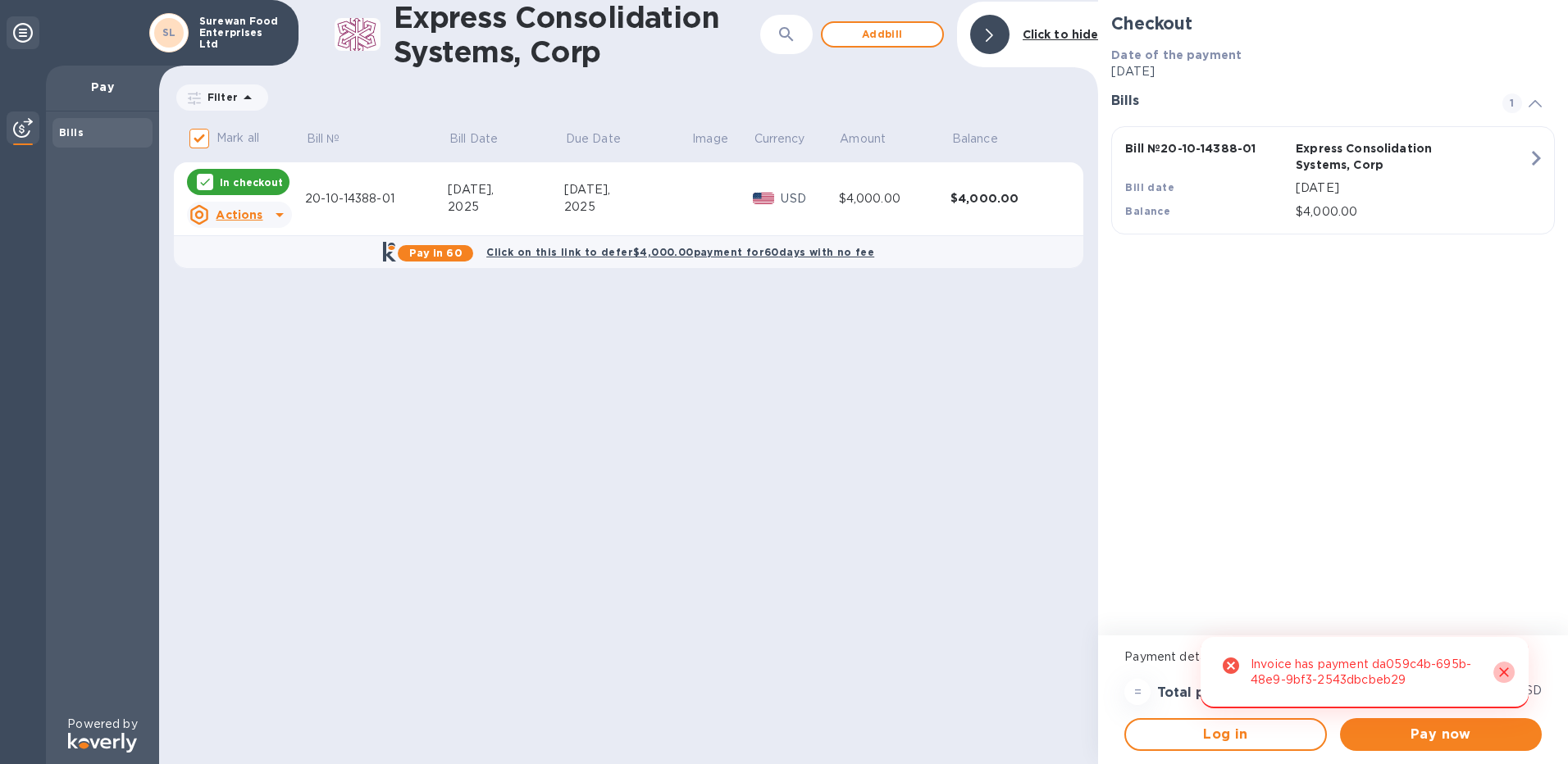
click at [779, 672] on icon "Close" at bounding box center [1504, 671] width 16 height 16
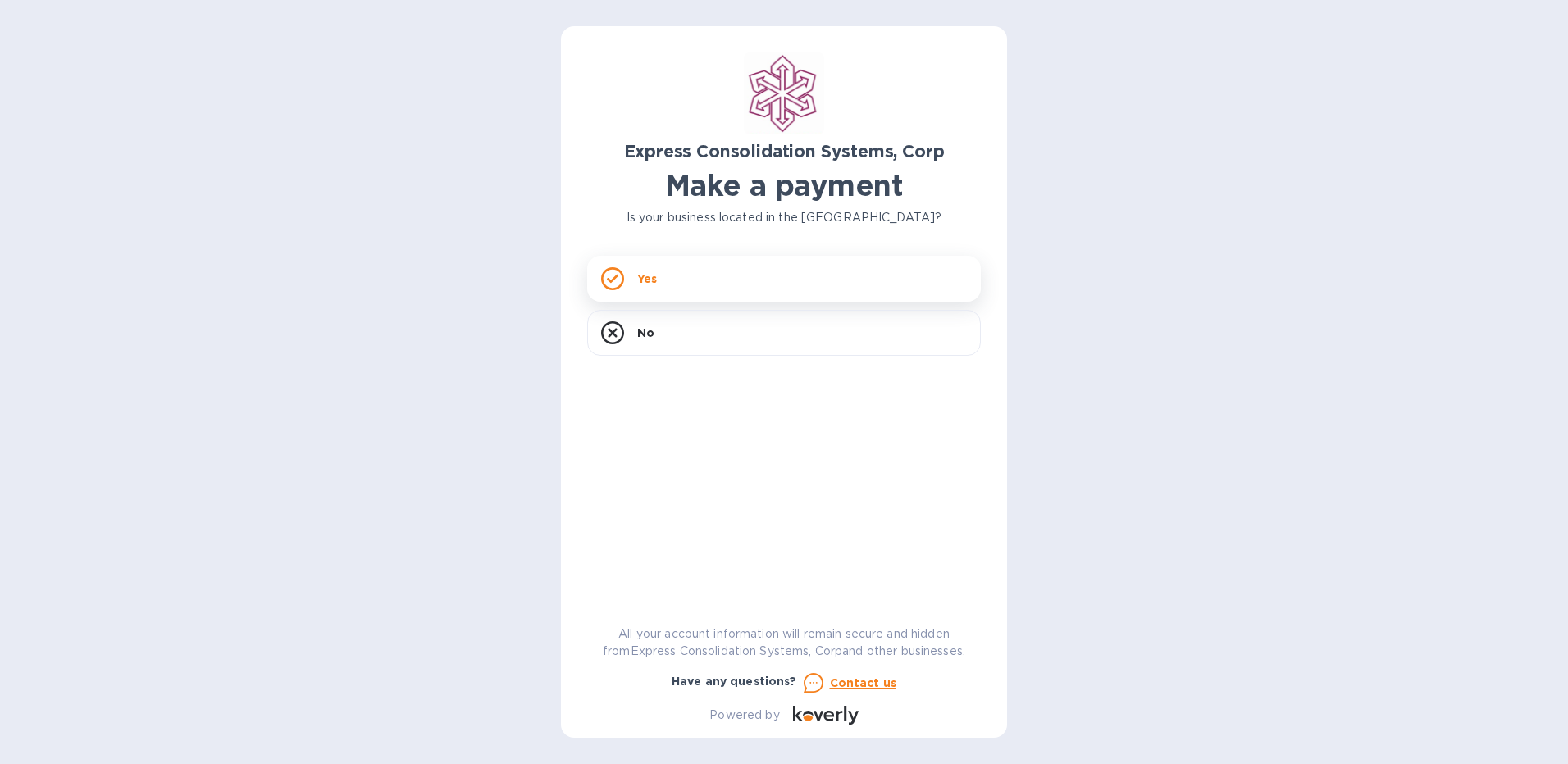
click at [684, 277] on div "Yes" at bounding box center [784, 279] width 394 height 46
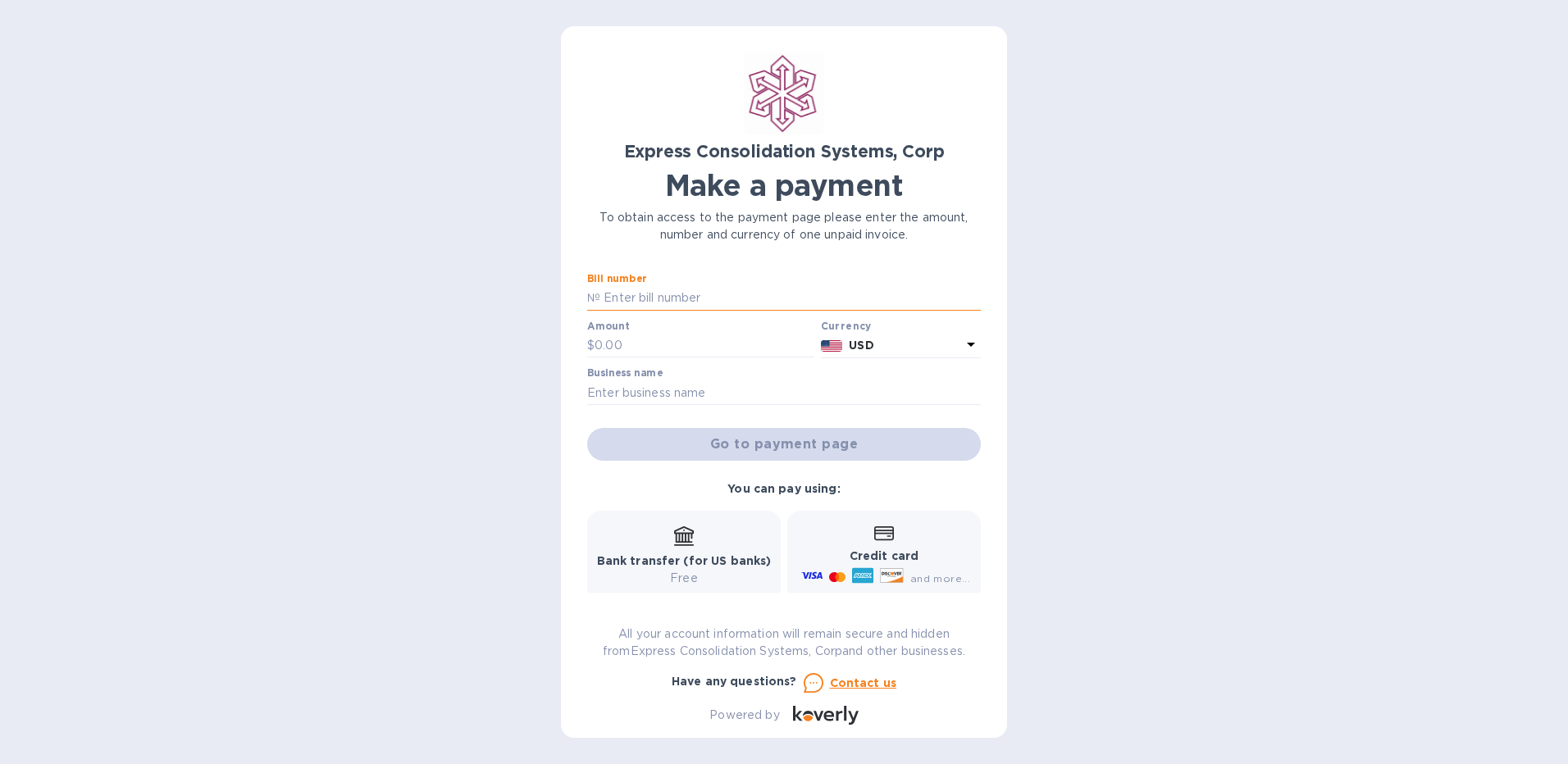
click at [684, 292] on input "text" at bounding box center [790, 299] width 380 height 25
click at [695, 292] on input "text" at bounding box center [790, 299] width 380 height 25
paste input "20-10-14388-01"
type input "20-10-14388-01"
click at [694, 330] on div "Amount $" at bounding box center [700, 339] width 227 height 37
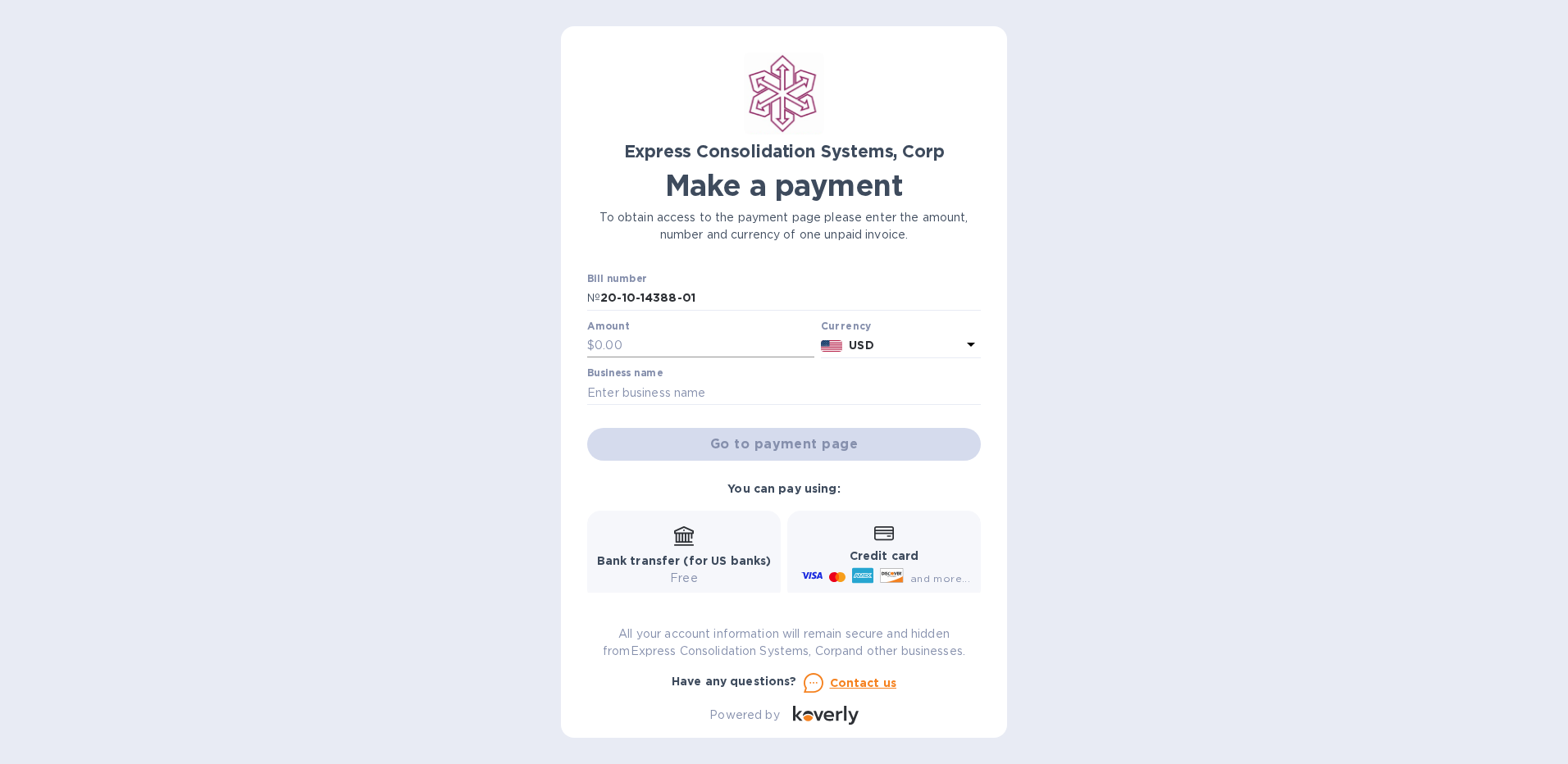
click at [702, 338] on input "text" at bounding box center [704, 346] width 219 height 25
type input "2,000"
click at [696, 389] on input "text" at bounding box center [784, 393] width 394 height 25
type input "s"
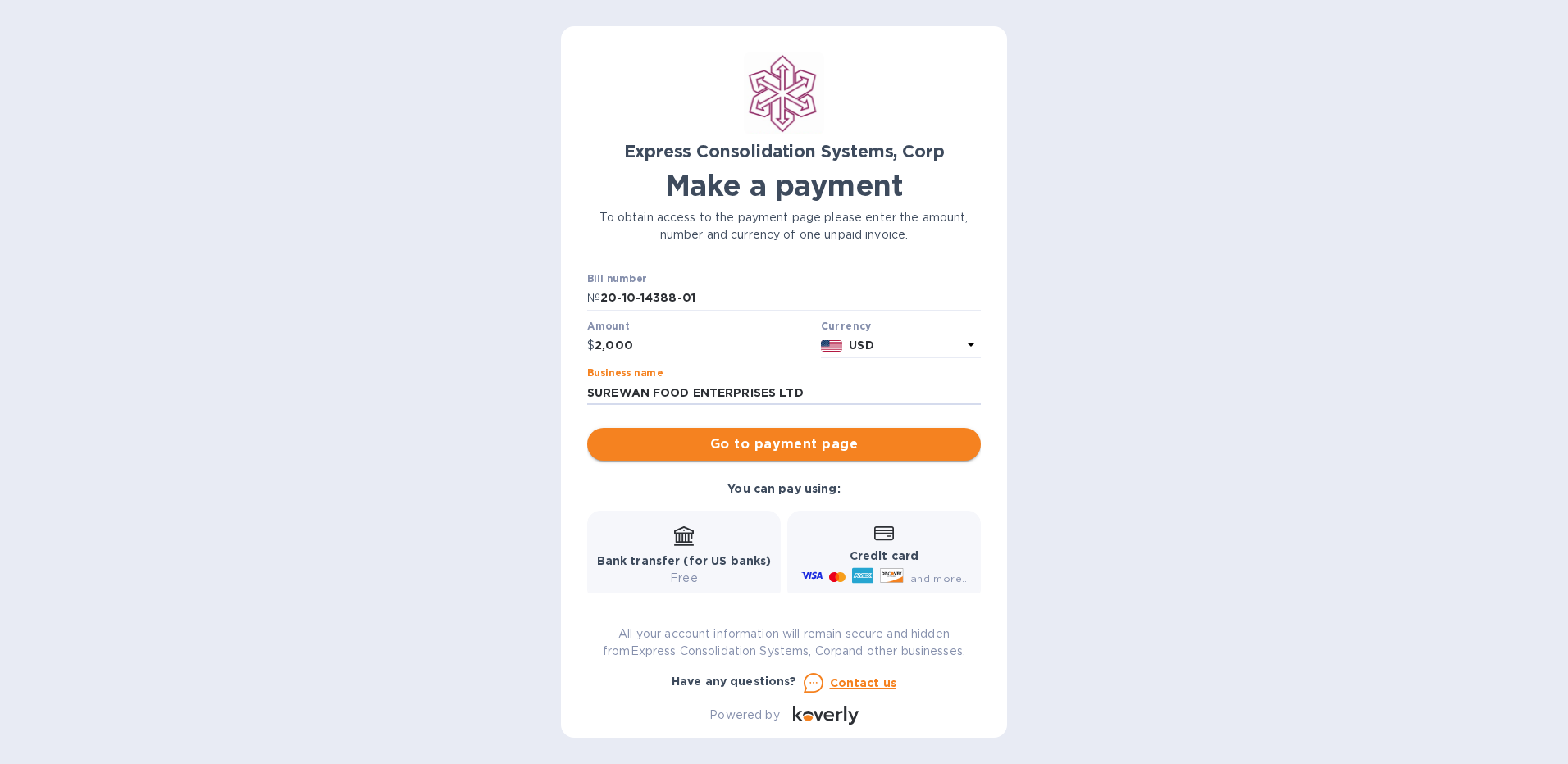
type input "SUREWAN FOOD ENTERPRISES LTD"
click at [625, 442] on span "Go to payment page" at bounding box center [784, 444] width 368 height 20
